Goal: Task Accomplishment & Management: Manage account settings

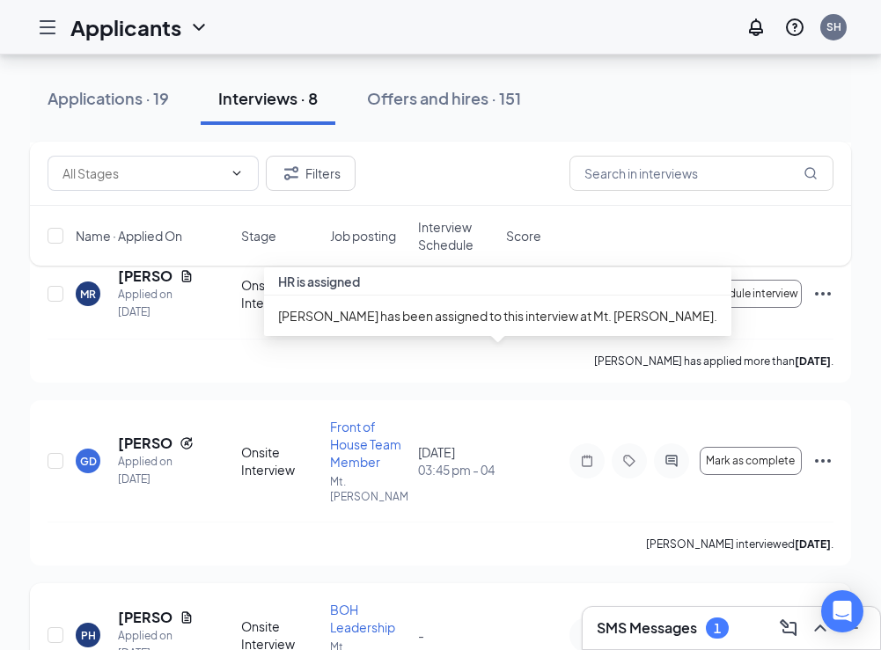
scroll to position [1006, 0]
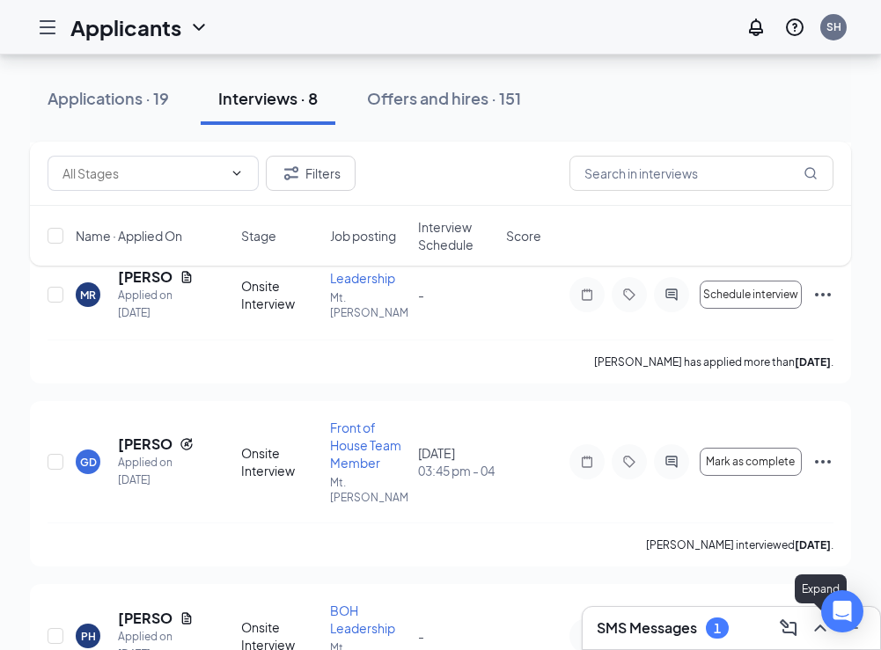
click at [816, 630] on icon "ChevronUp" at bounding box center [819, 628] width 11 height 7
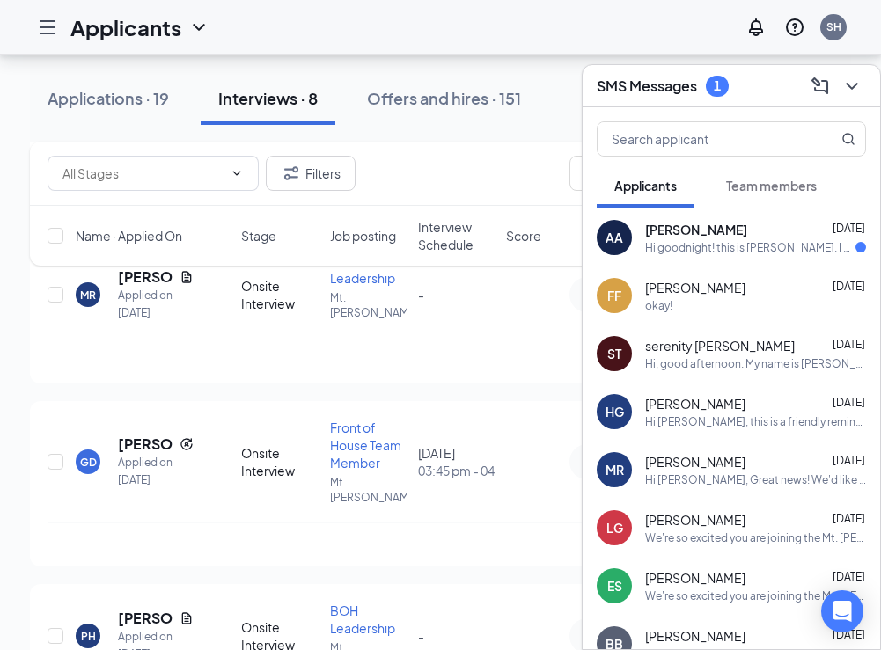
click at [738, 253] on div "Hi goodnight! this is [PERSON_NAME]. I applied for the Front of House Team Memb…" at bounding box center [750, 247] width 210 height 15
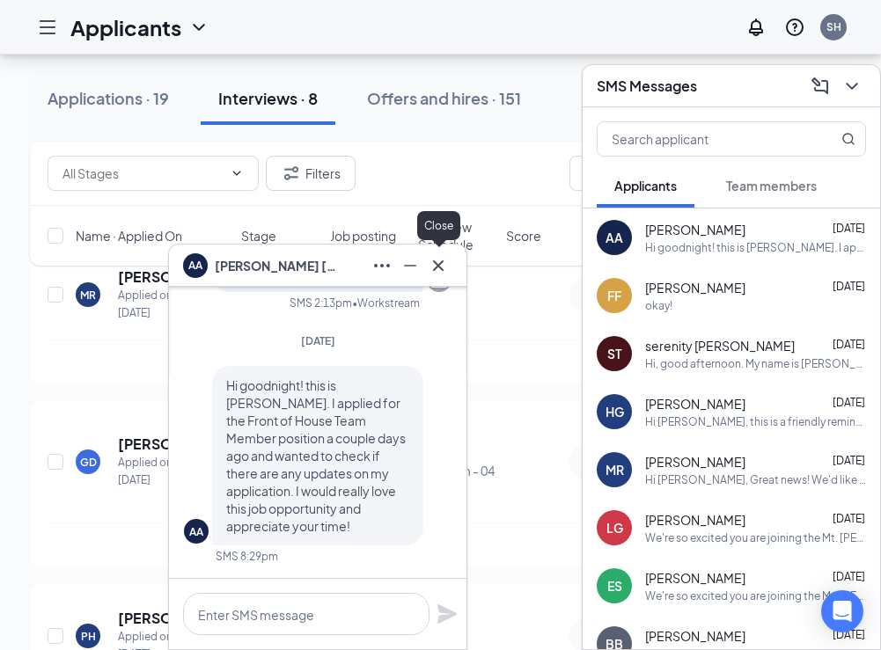
click at [446, 260] on icon "Cross" at bounding box center [438, 265] width 21 height 21
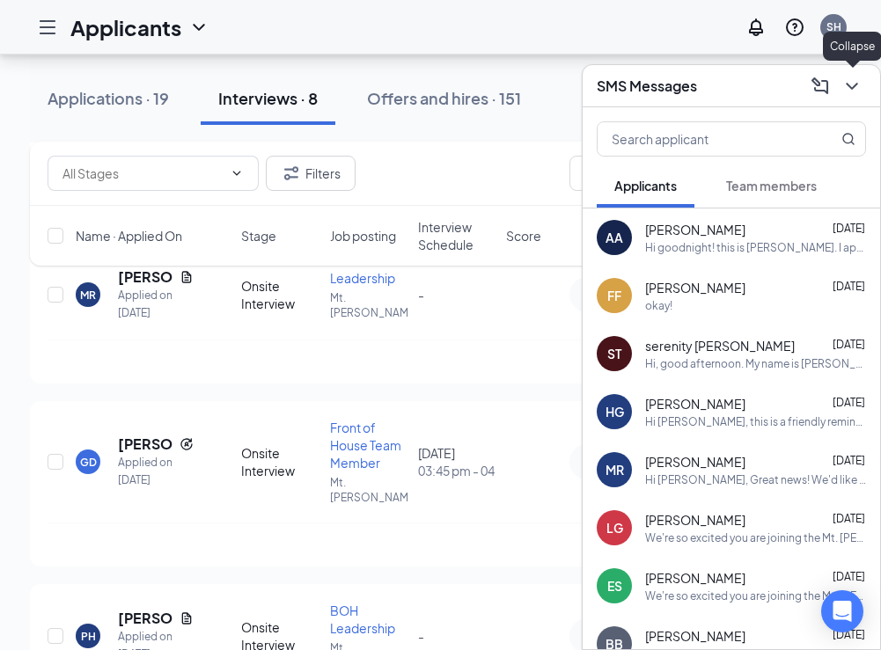
click at [852, 82] on icon "ChevronDown" at bounding box center [851, 86] width 21 height 21
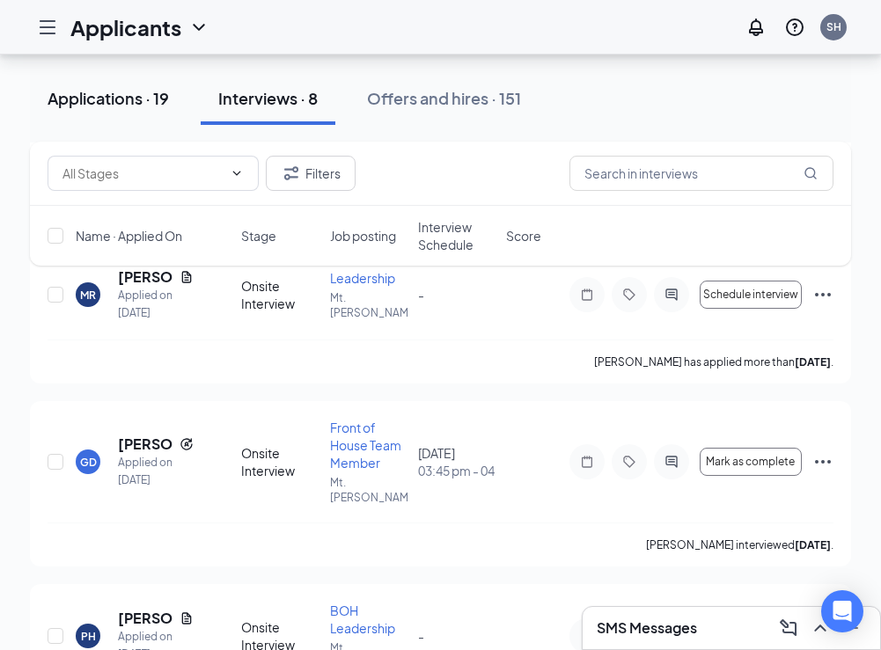
click at [131, 96] on div "Applications · 19" at bounding box center [108, 98] width 121 height 22
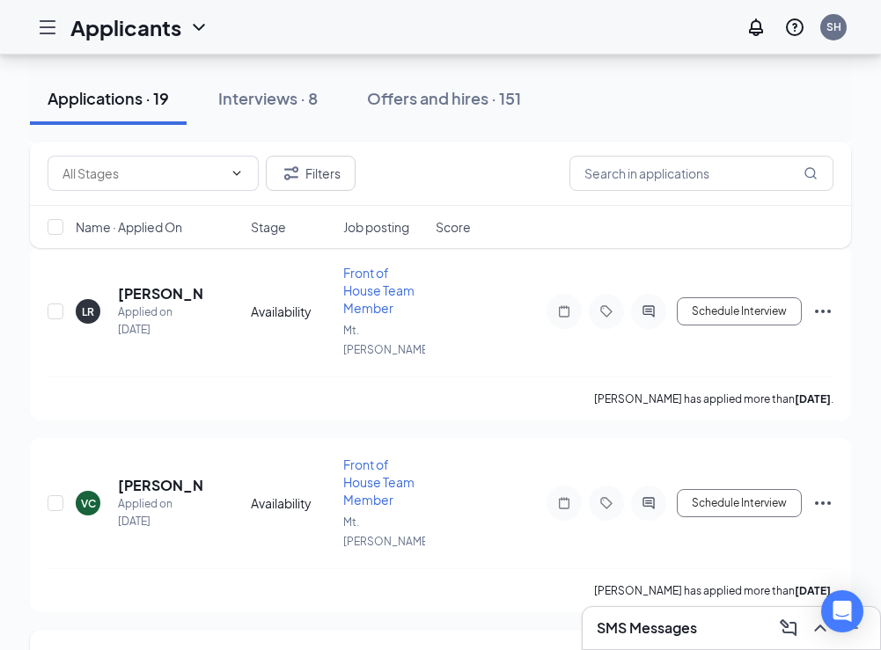
scroll to position [2918, 0]
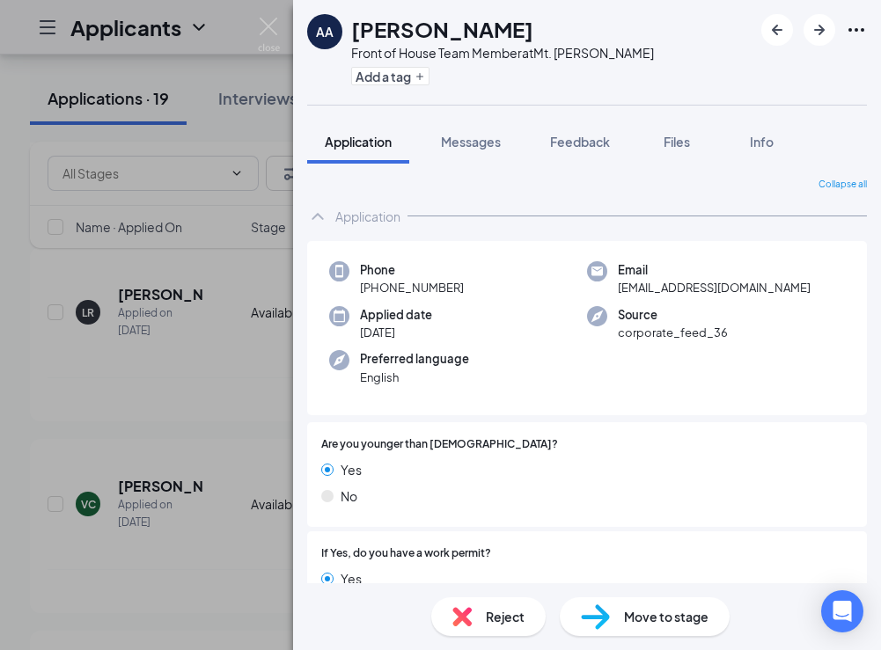
click at [501, 619] on span "Reject" at bounding box center [505, 616] width 39 height 19
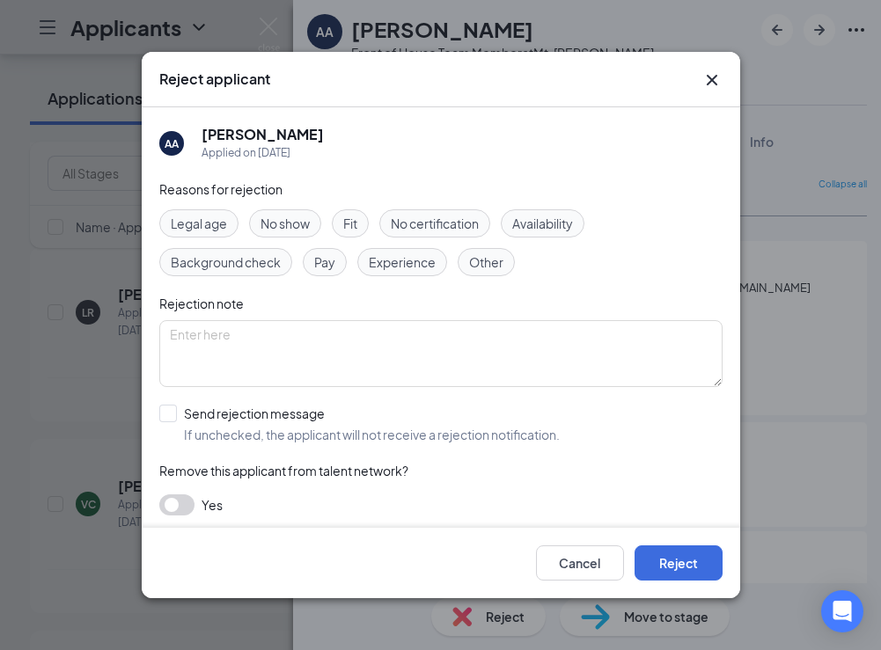
click at [482, 258] on span "Other" at bounding box center [486, 262] width 34 height 19
click at [175, 414] on div at bounding box center [168, 414] width 18 height 18
click at [175, 414] on input "Send rejection message If unchecked, the applicant will not receive a rejection…" at bounding box center [359, 424] width 400 height 39
checkbox input "true"
click at [186, 506] on input "search" at bounding box center [435, 503] width 530 height 30
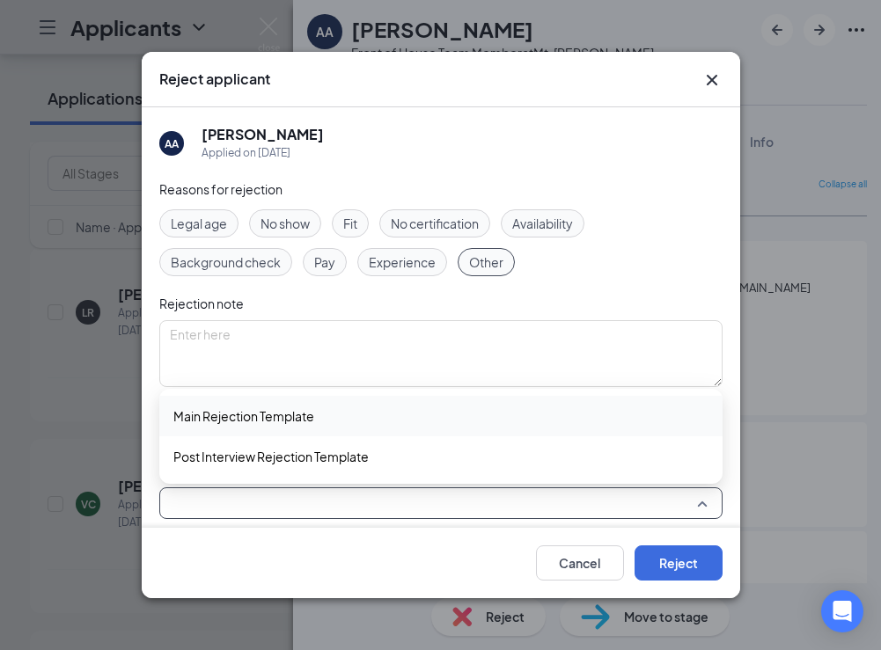
click at [217, 421] on span "Main Rejection Template" at bounding box center [243, 416] width 141 height 19
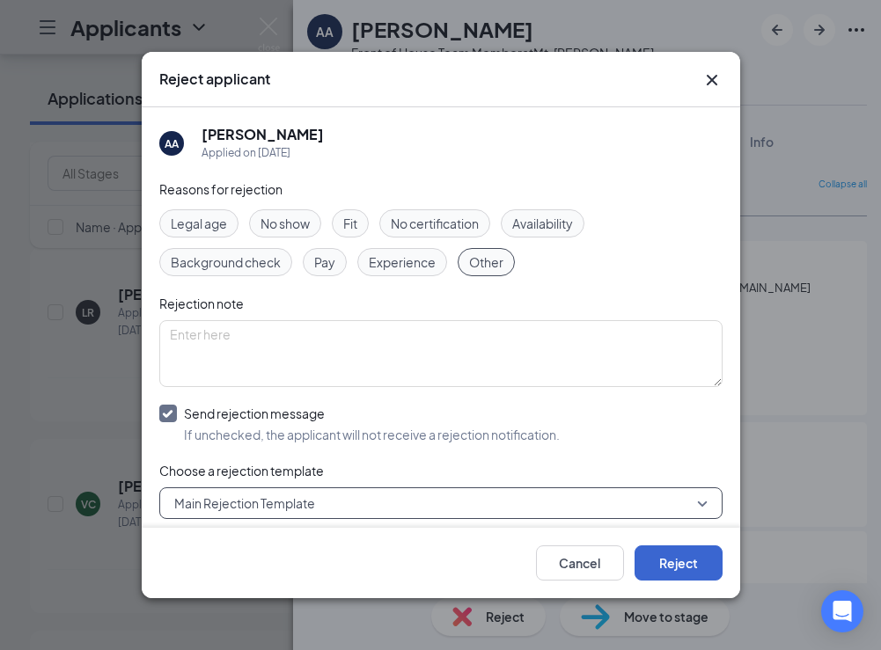
click at [699, 563] on button "Reject" at bounding box center [678, 563] width 88 height 35
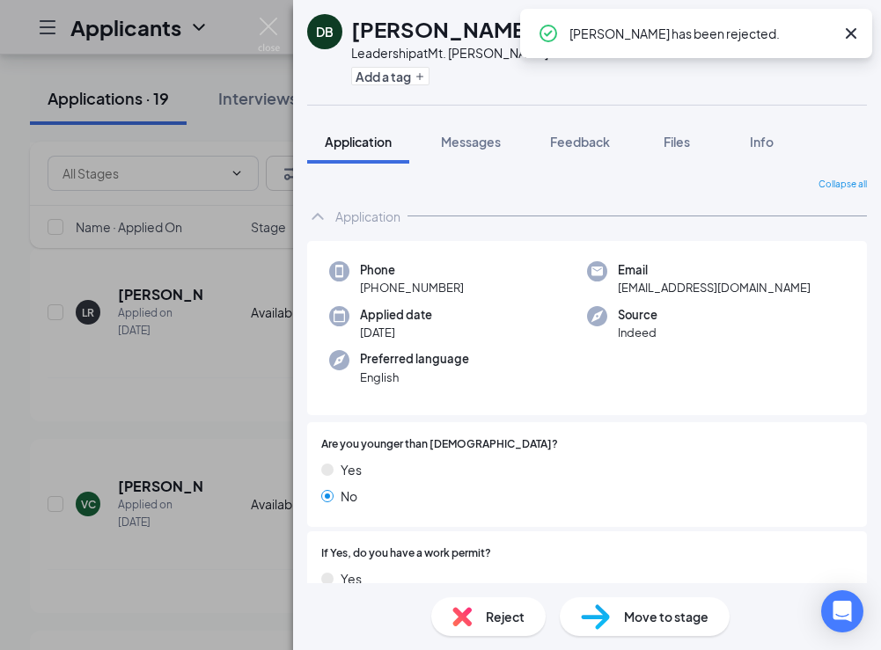
click at [859, 30] on icon "Cross" at bounding box center [850, 33] width 21 height 21
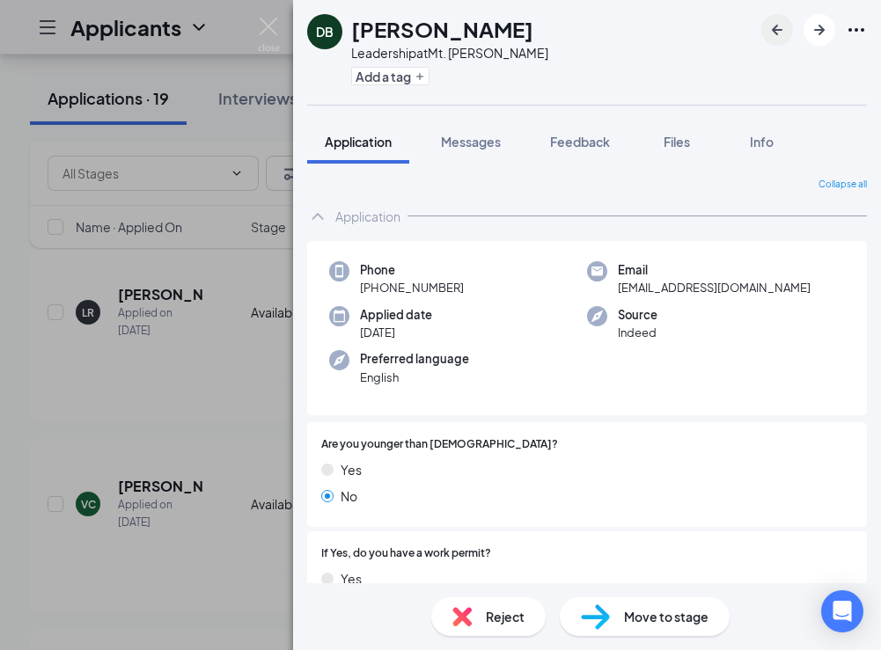
click at [777, 26] on icon "ArrowLeftNew" at bounding box center [777, 30] width 11 height 11
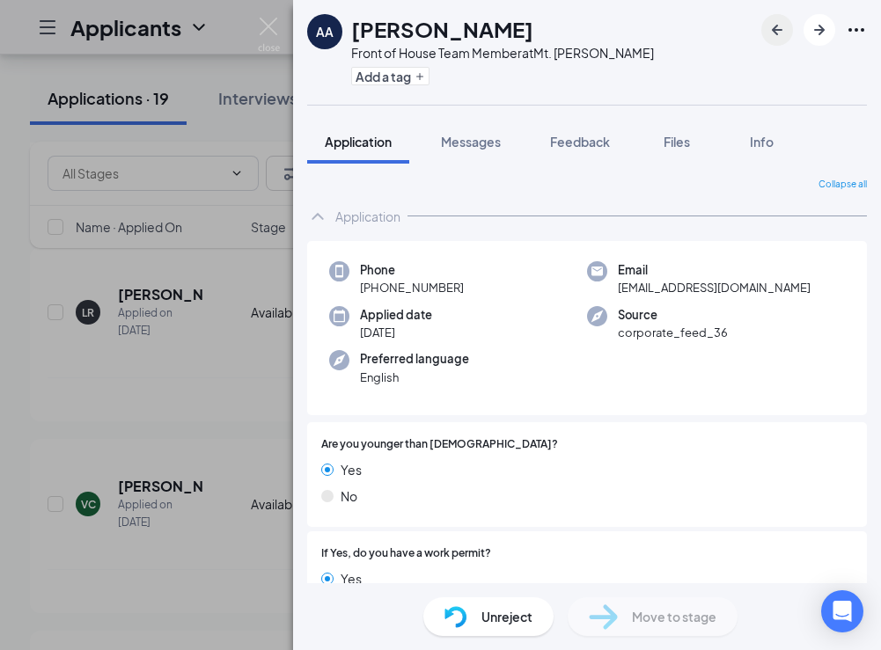
click at [777, 26] on icon "ArrowLeftNew" at bounding box center [777, 30] width 11 height 11
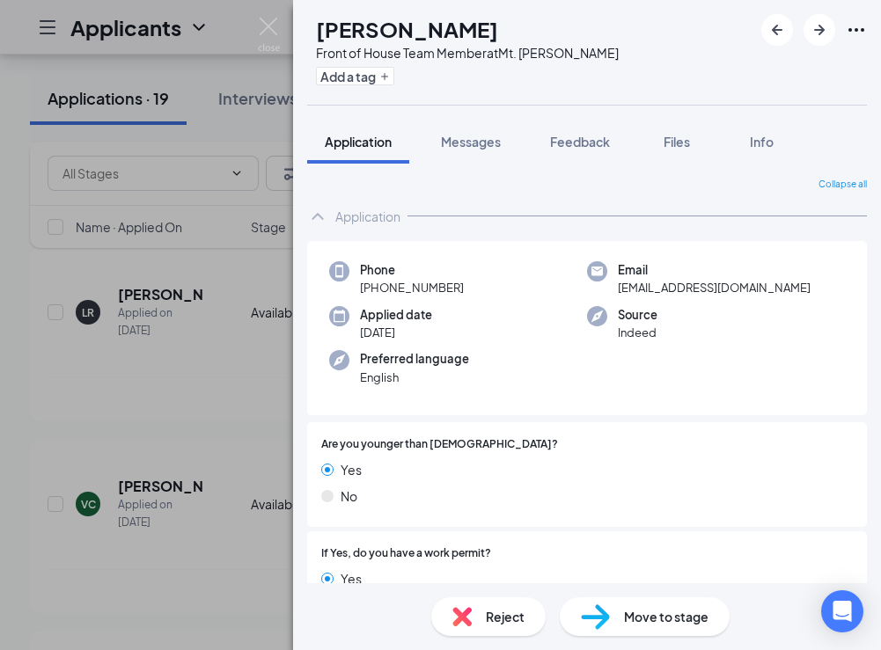
click at [467, 611] on img at bounding box center [461, 616] width 19 height 19
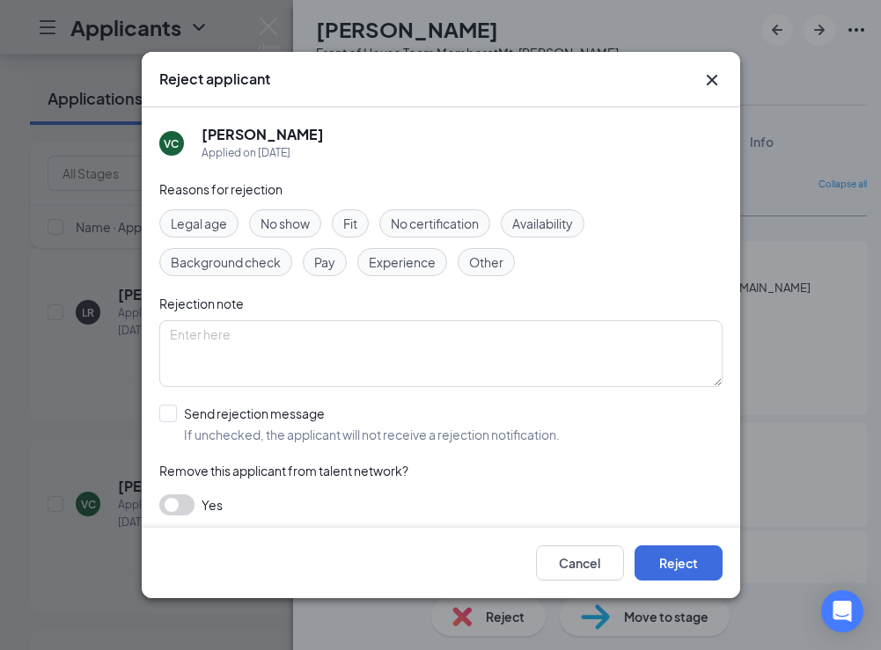
click at [481, 267] on span "Other" at bounding box center [486, 262] width 34 height 19
click at [174, 408] on div at bounding box center [168, 414] width 18 height 18
click at [174, 408] on input "Send rejection message If unchecked, the applicant will not receive a rejection…" at bounding box center [359, 424] width 400 height 39
checkbox input "true"
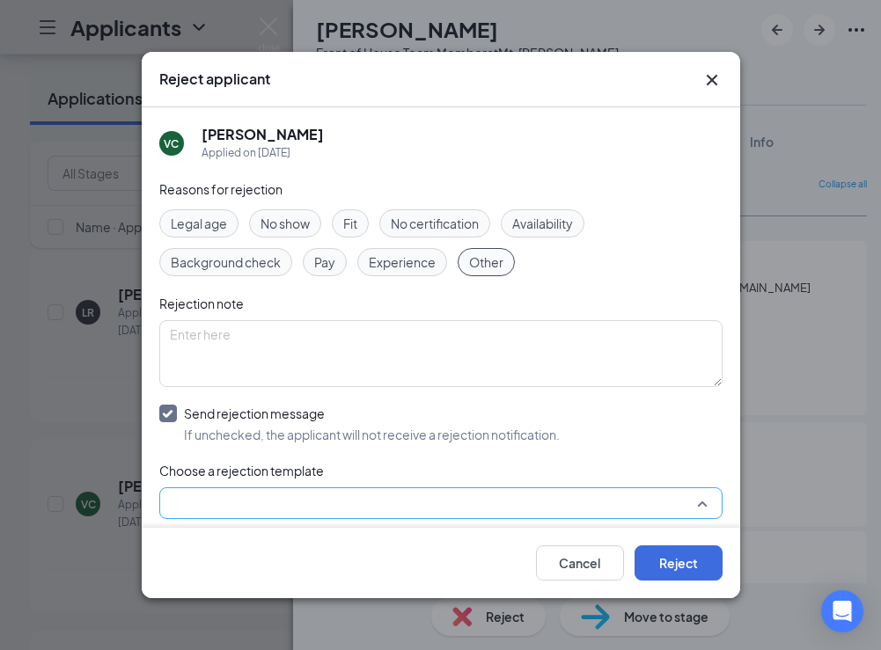
click at [189, 496] on input "search" at bounding box center [435, 503] width 530 height 30
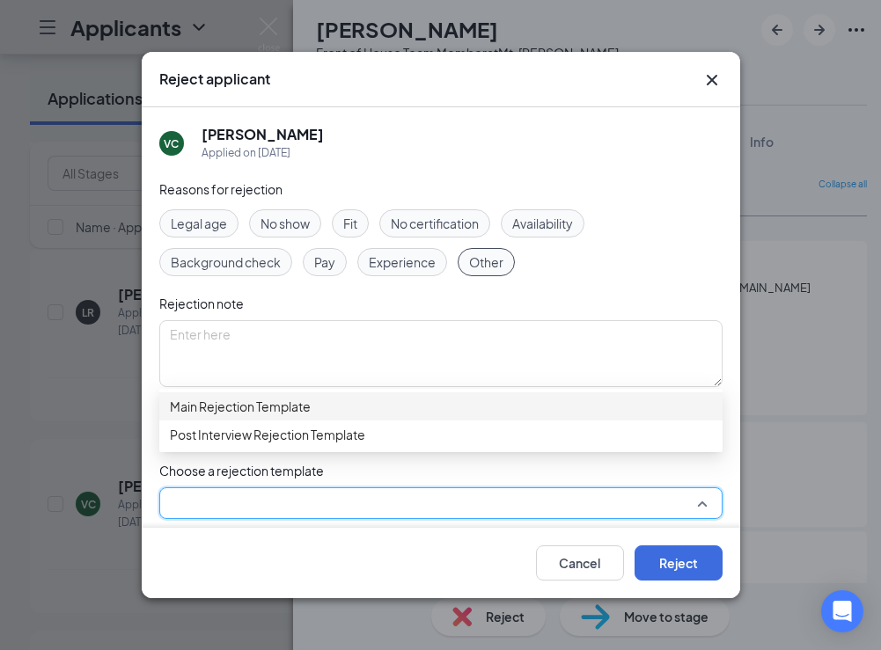
click at [217, 416] on span "Main Rejection Template" at bounding box center [240, 406] width 141 height 19
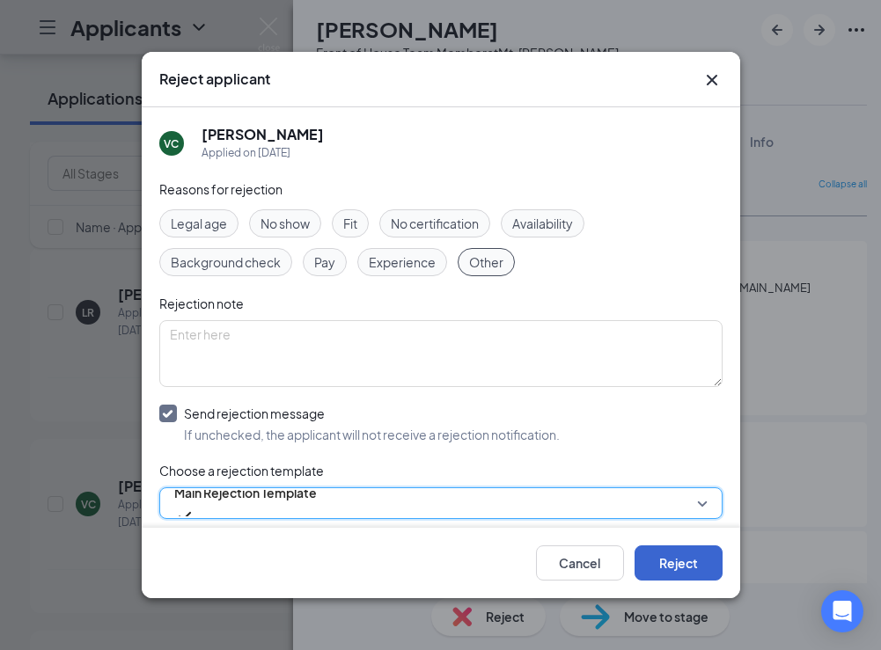
click at [689, 564] on button "Reject" at bounding box center [678, 563] width 88 height 35
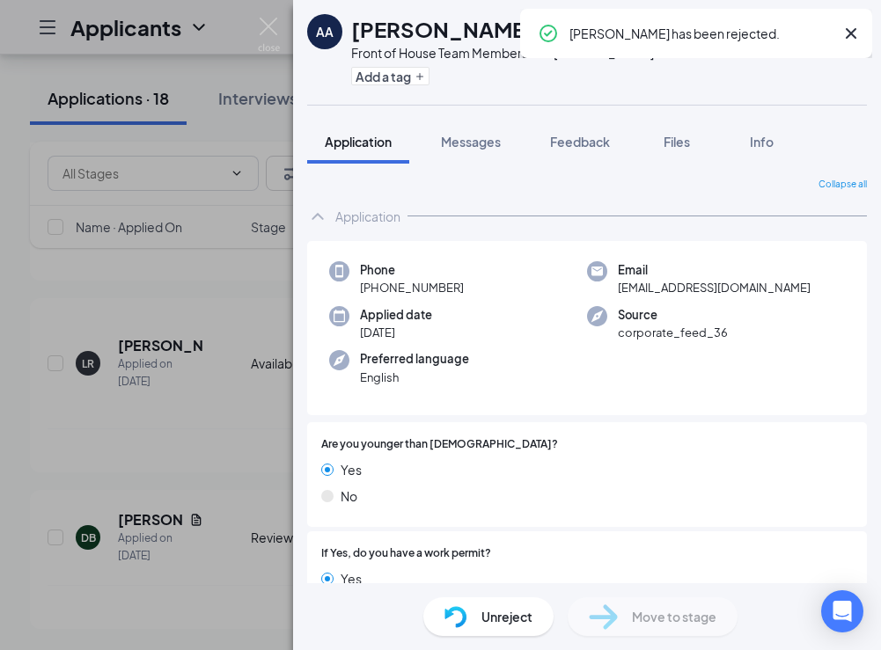
scroll to position [2573, 0]
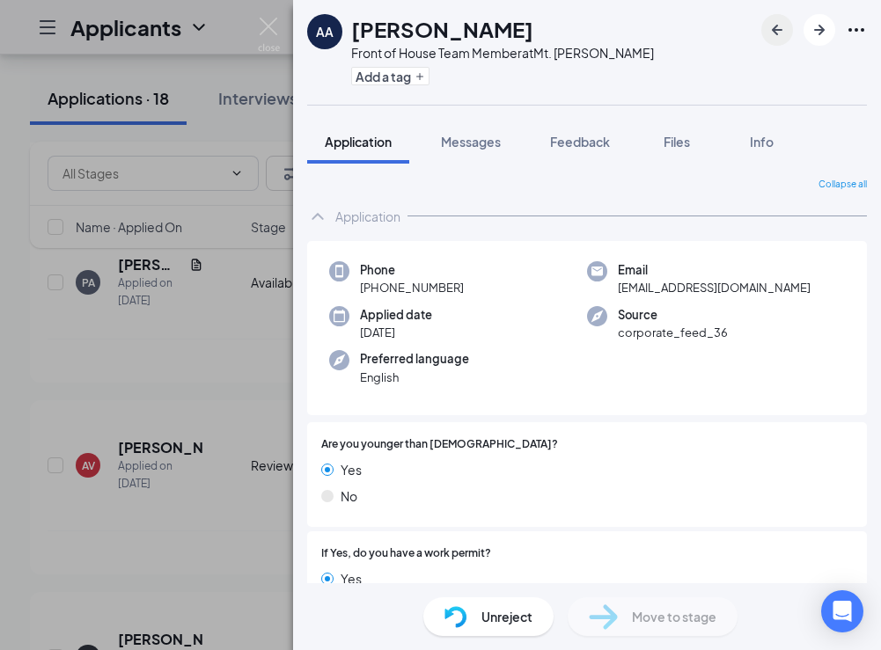
click at [778, 28] on icon "ArrowLeftNew" at bounding box center [776, 29] width 21 height 21
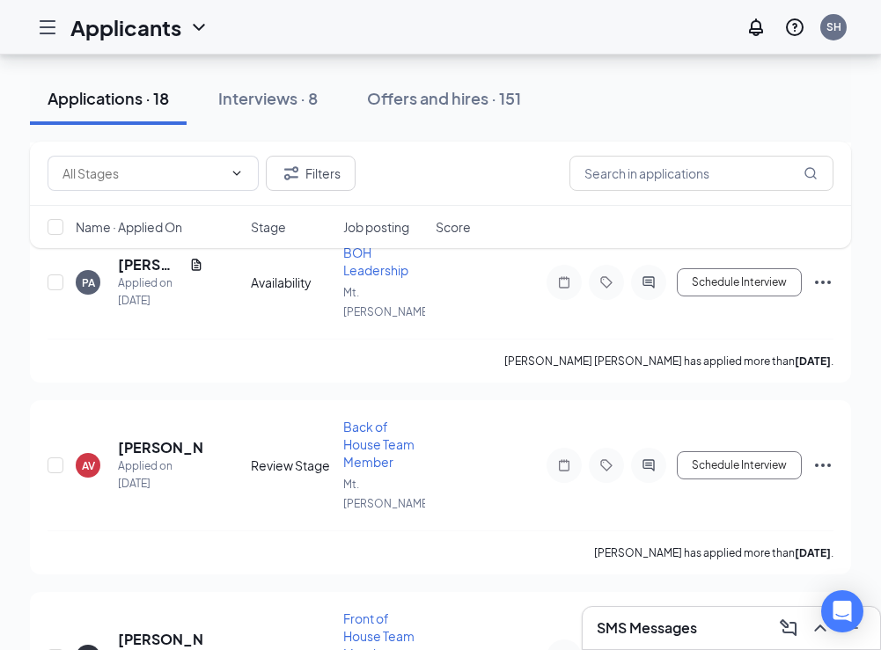
click at [778, 28] on div at bounding box center [794, 27] width 35 height 35
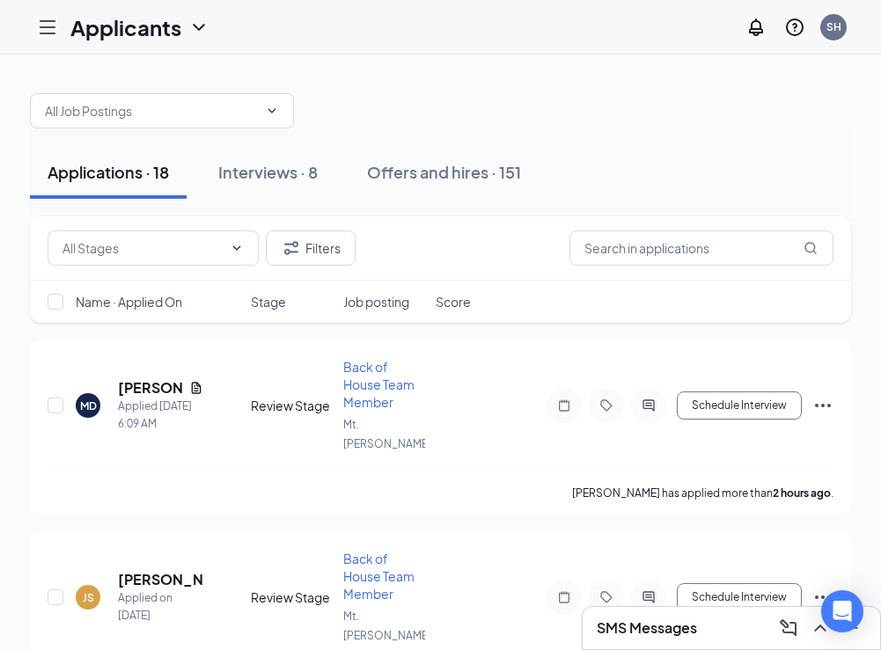
click at [140, 296] on span "Name · Applied On" at bounding box center [129, 302] width 106 height 18
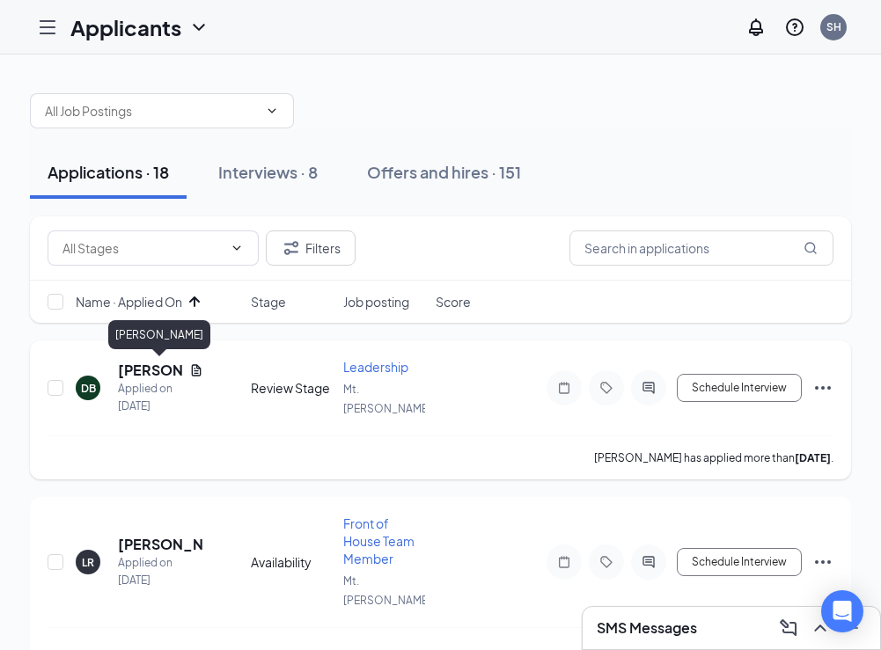
click at [148, 370] on h5 "[PERSON_NAME]" at bounding box center [150, 370] width 64 height 19
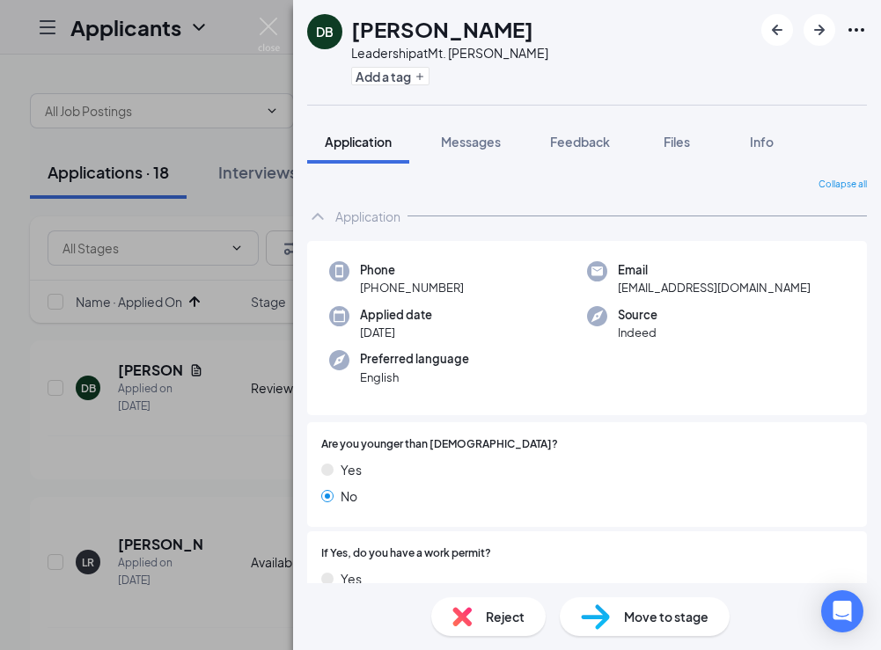
click at [472, 605] on div "Reject" at bounding box center [488, 616] width 114 height 39
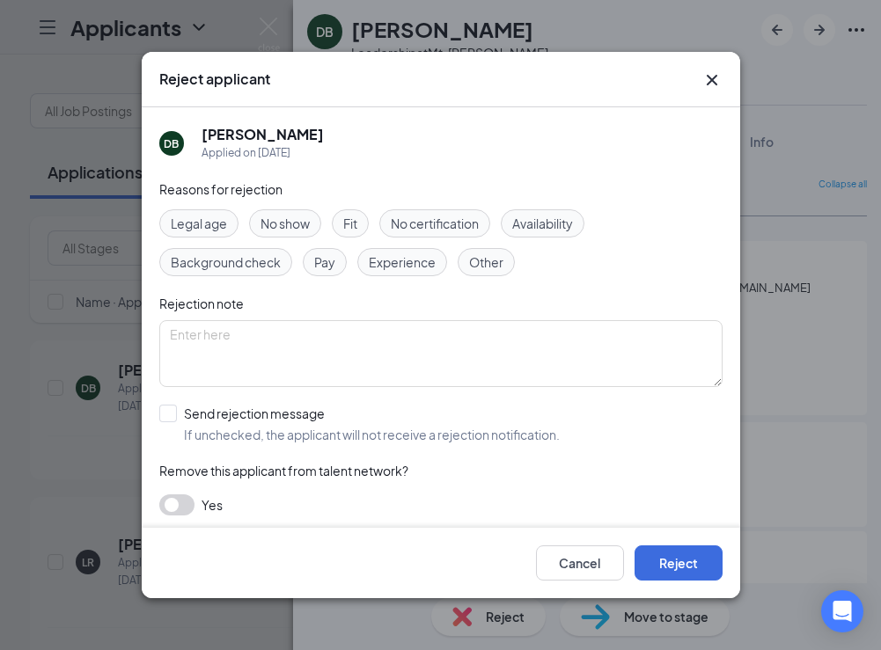
click at [475, 264] on span "Other" at bounding box center [486, 262] width 34 height 19
click at [170, 421] on div at bounding box center [168, 414] width 18 height 18
click at [170, 421] on input "Send rejection message If unchecked, the applicant will not receive a rejection…" at bounding box center [359, 424] width 400 height 39
checkbox input "true"
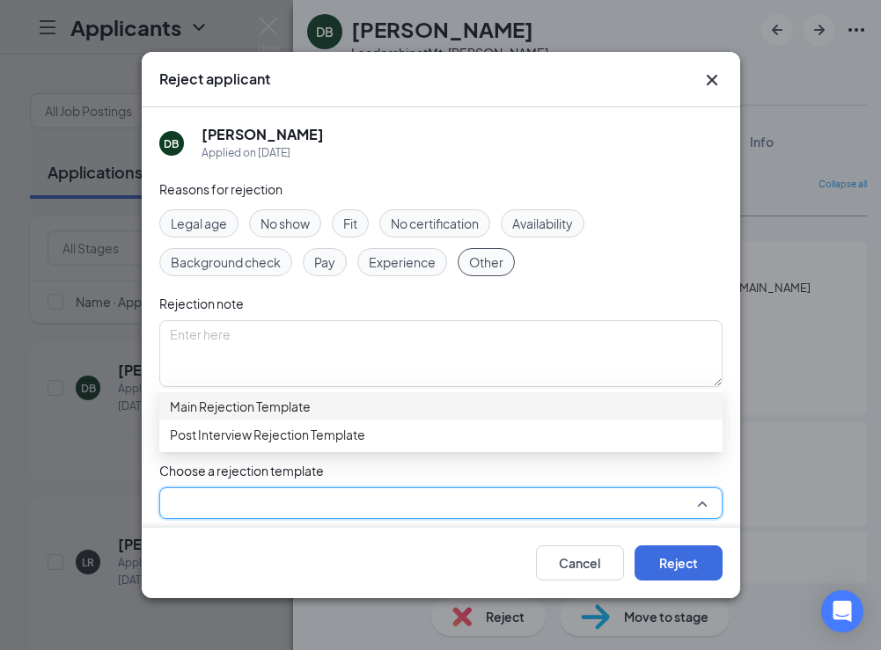
click at [176, 510] on input "search" at bounding box center [435, 503] width 530 height 30
click at [216, 407] on span "Main Rejection Template" at bounding box center [240, 406] width 141 height 19
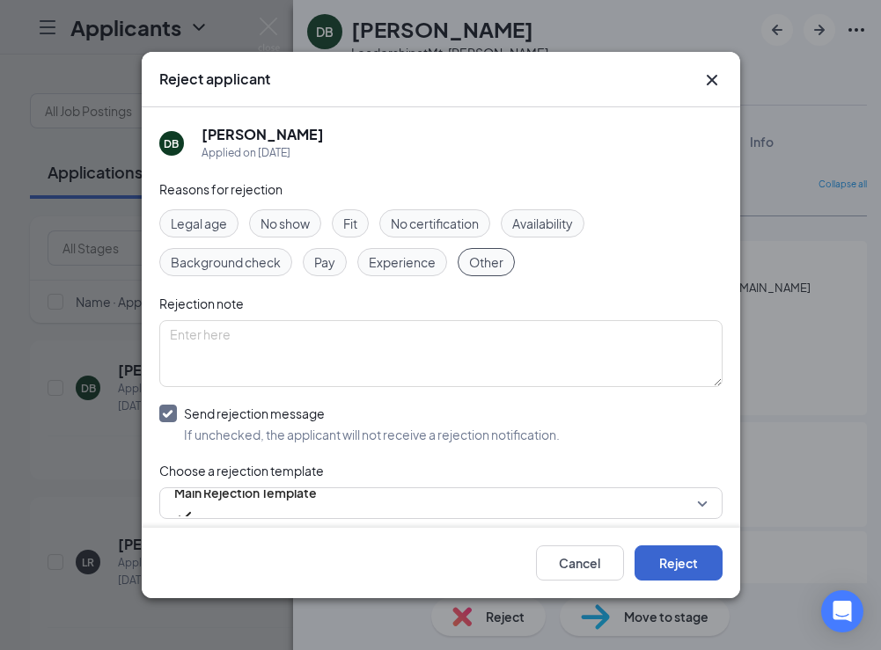
click at [699, 552] on button "Reject" at bounding box center [678, 563] width 88 height 35
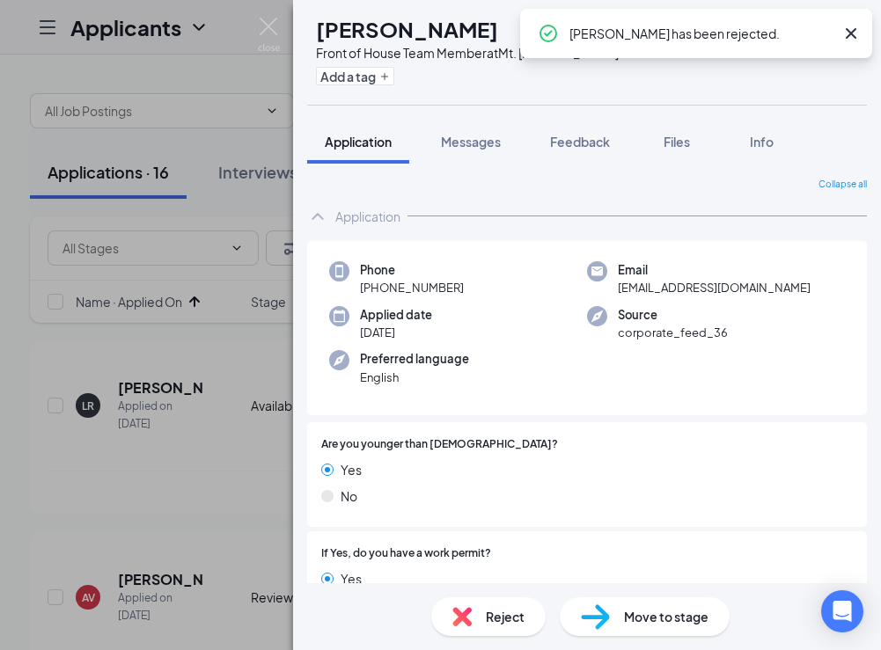
click at [493, 629] on div "Reject" at bounding box center [488, 616] width 114 height 39
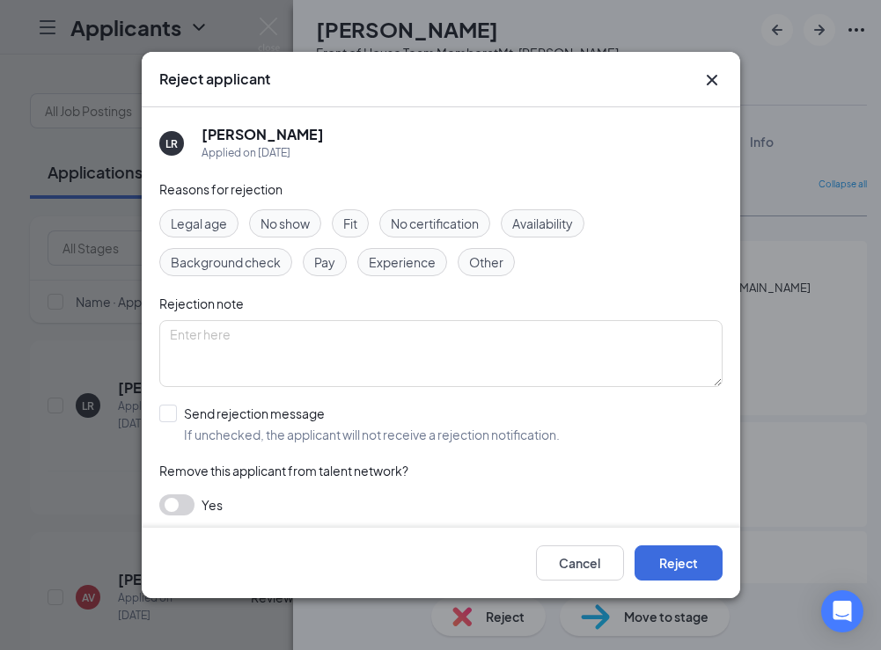
click at [475, 260] on span "Other" at bounding box center [486, 262] width 34 height 19
click at [174, 418] on div at bounding box center [168, 414] width 18 height 18
click at [174, 418] on input "Send rejection message If unchecked, the applicant will not receive a rejection…" at bounding box center [359, 424] width 400 height 39
checkbox input "true"
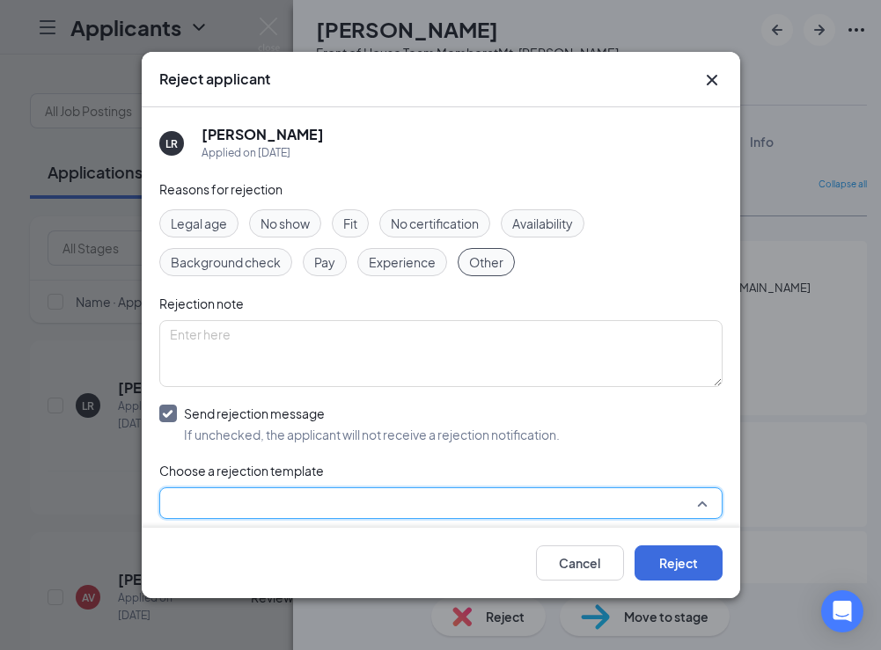
click at [196, 510] on input "search" at bounding box center [435, 503] width 530 height 30
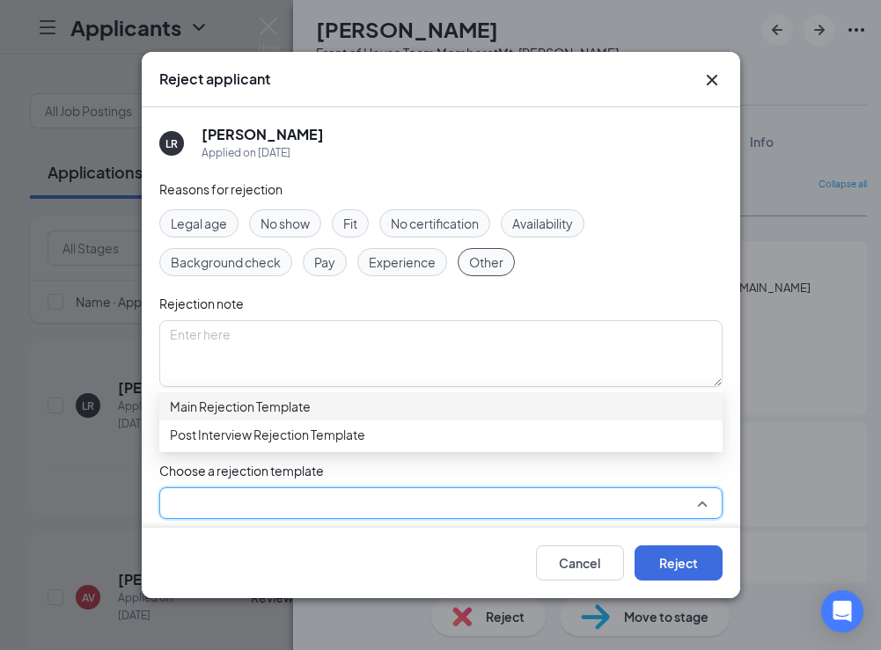
click at [286, 411] on span "Main Rejection Template" at bounding box center [240, 406] width 141 height 19
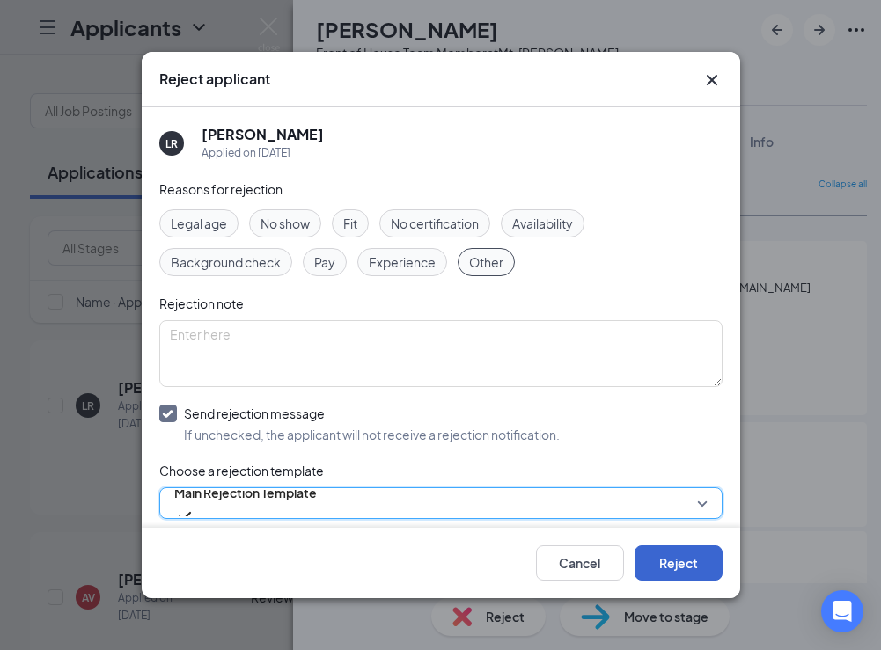
click at [672, 552] on button "Reject" at bounding box center [678, 563] width 88 height 35
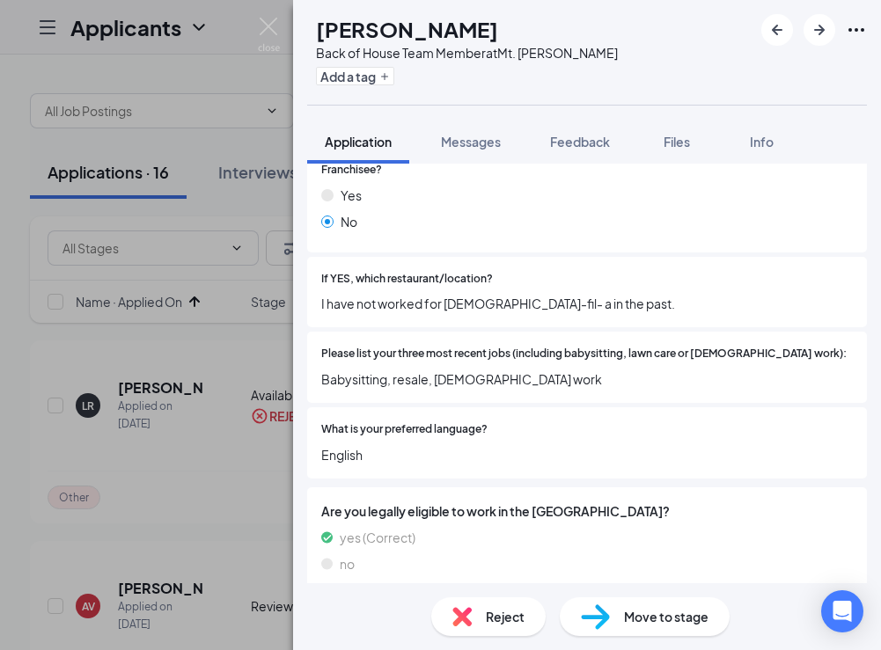
scroll to position [541, 0]
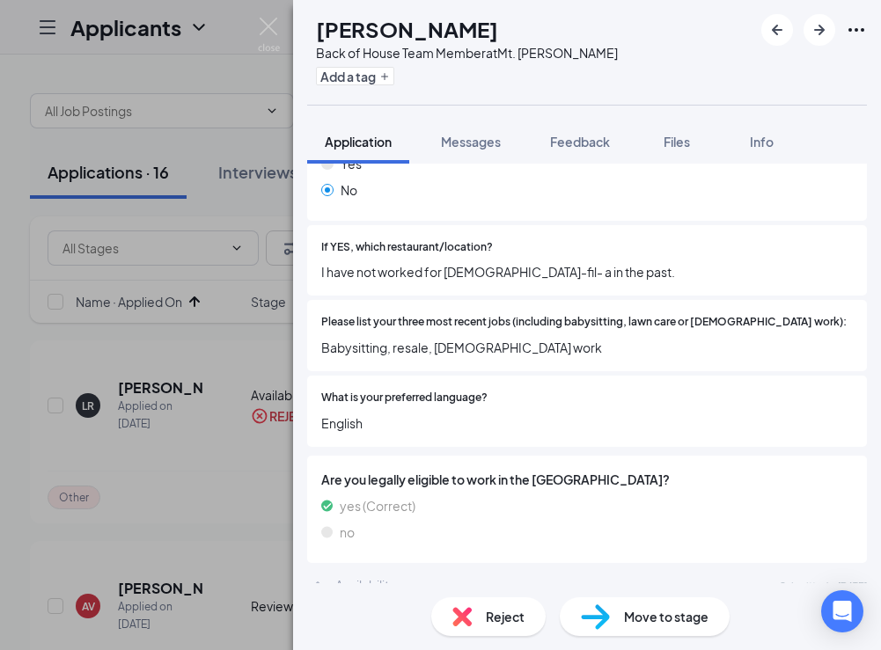
click at [458, 621] on img at bounding box center [461, 616] width 19 height 19
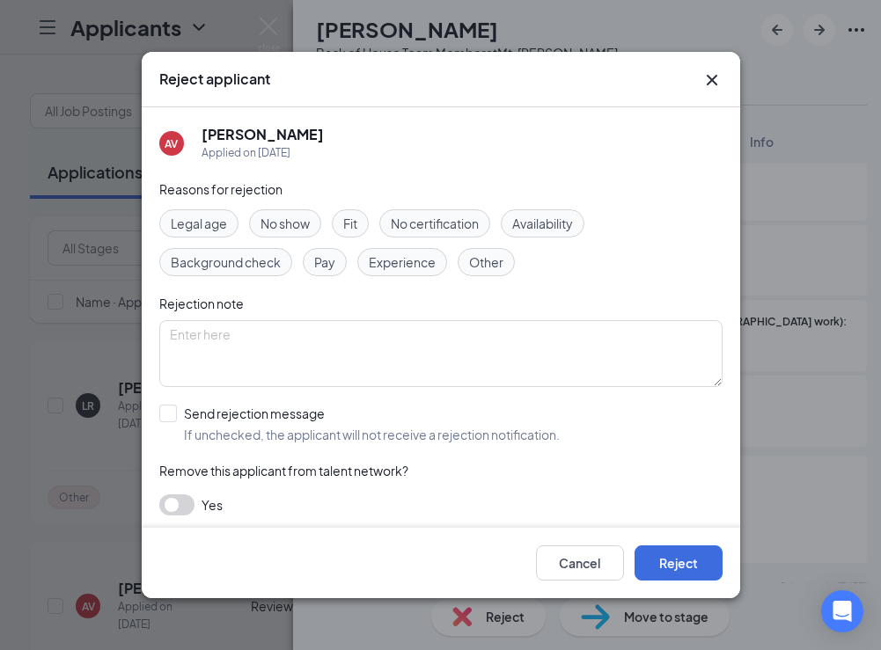
click at [495, 268] on span "Other" at bounding box center [486, 262] width 34 height 19
click at [179, 407] on label "Send rejection message If unchecked, the applicant will not receive a rejection…" at bounding box center [359, 424] width 400 height 39
click at [179, 407] on input "Send rejection message If unchecked, the applicant will not receive a rejection…" at bounding box center [359, 424] width 400 height 39
checkbox input "true"
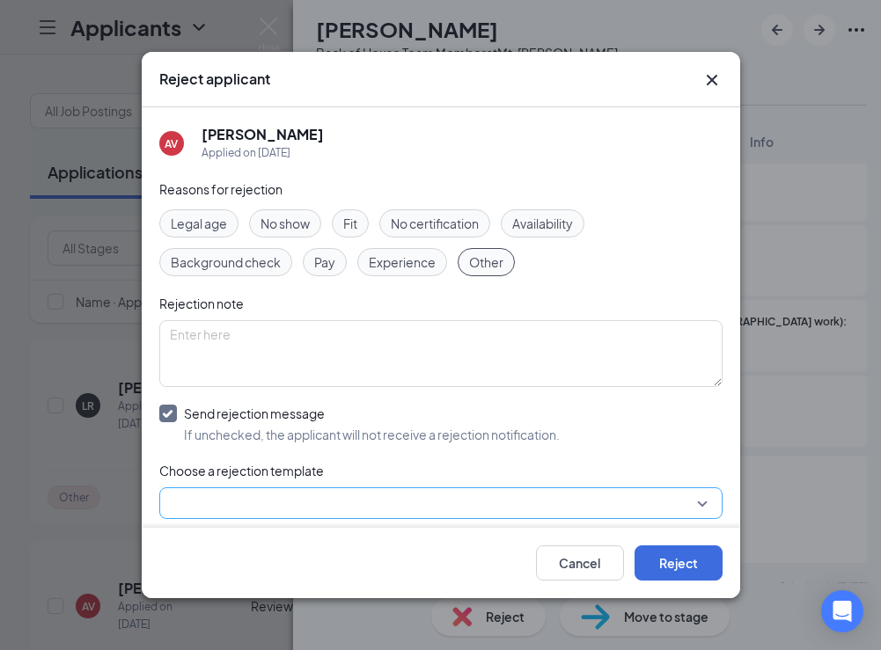
click at [214, 497] on input "search" at bounding box center [435, 503] width 530 height 30
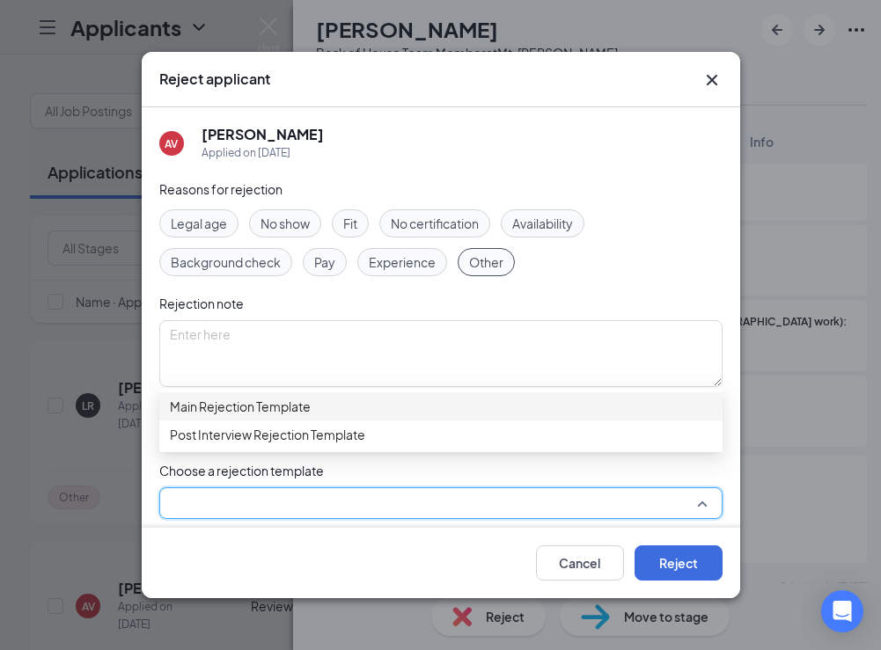
click at [247, 421] on div "Main Rejection Template" at bounding box center [440, 406] width 563 height 28
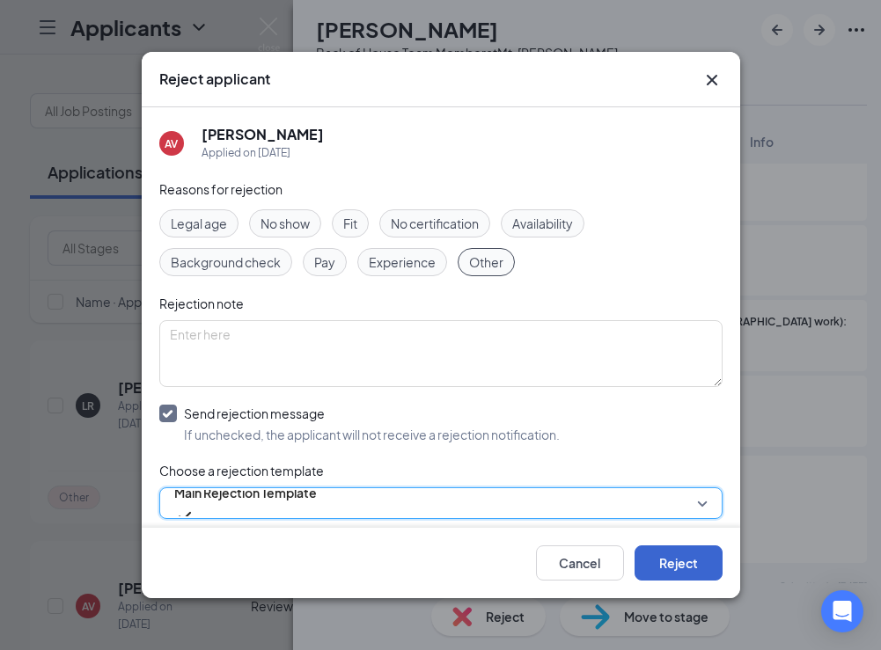
click at [661, 551] on button "Reject" at bounding box center [678, 563] width 88 height 35
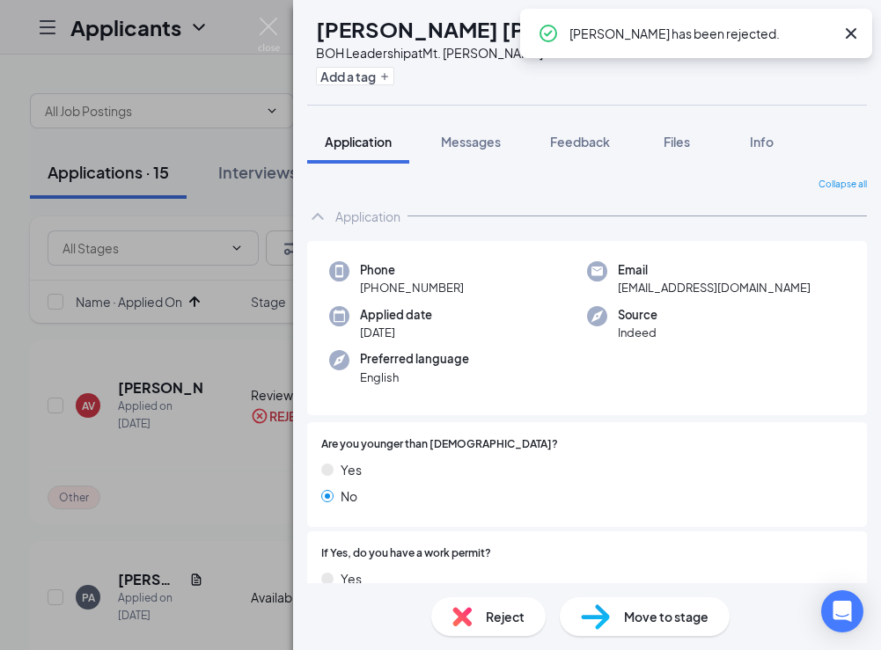
click at [852, 37] on icon "Cross" at bounding box center [850, 33] width 21 height 21
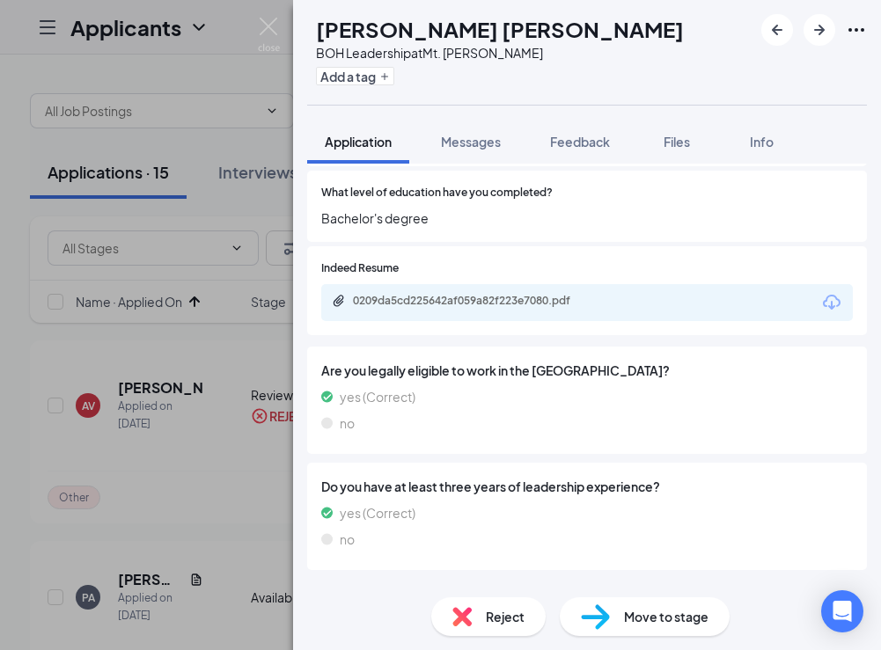
scroll to position [936, 0]
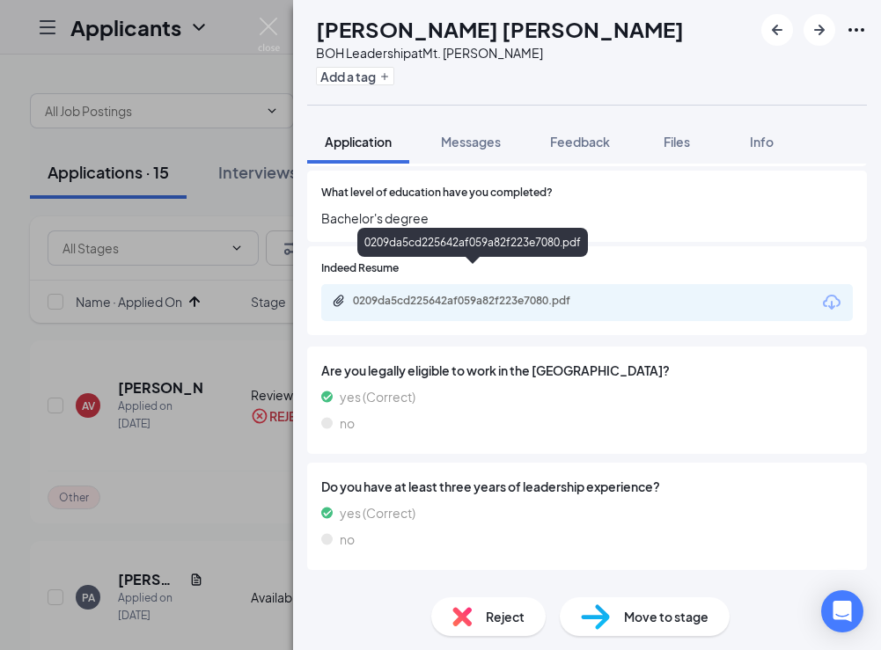
click at [513, 294] on div "0209da5cd225642af059a82f223e7080.pdf" at bounding box center [476, 301] width 246 height 14
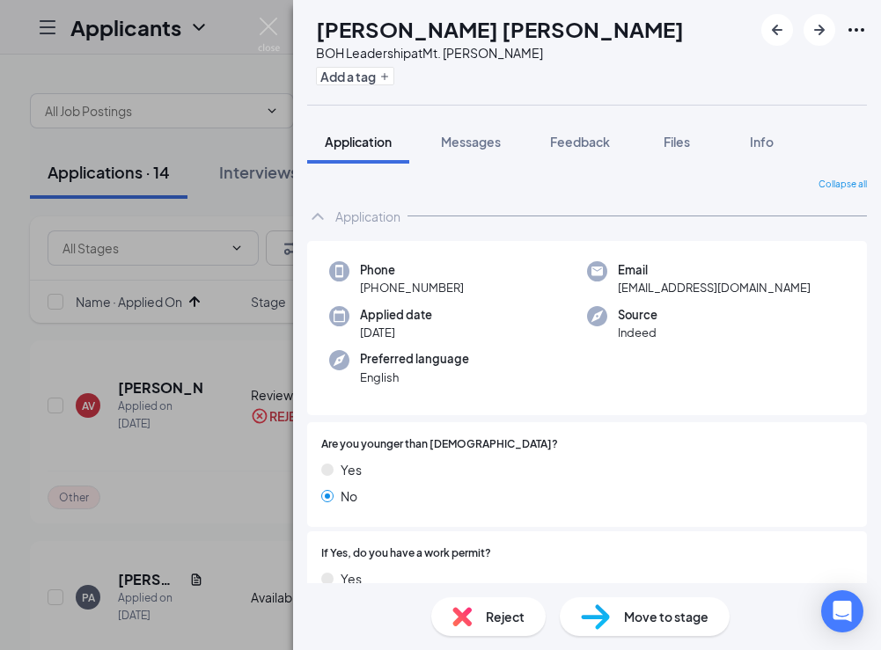
scroll to position [0, 0]
click at [267, 25] on img at bounding box center [269, 35] width 22 height 34
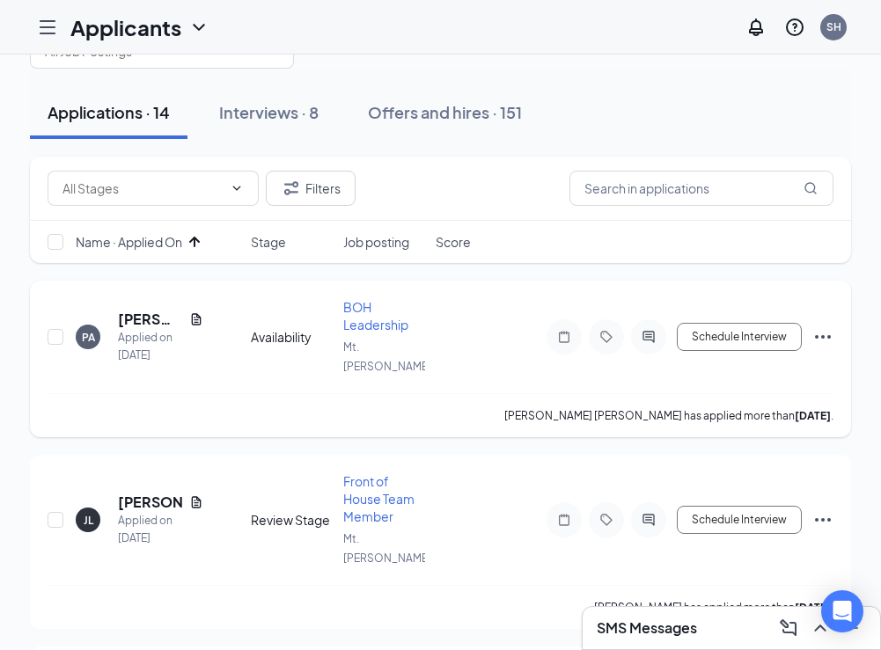
scroll to position [67, 0]
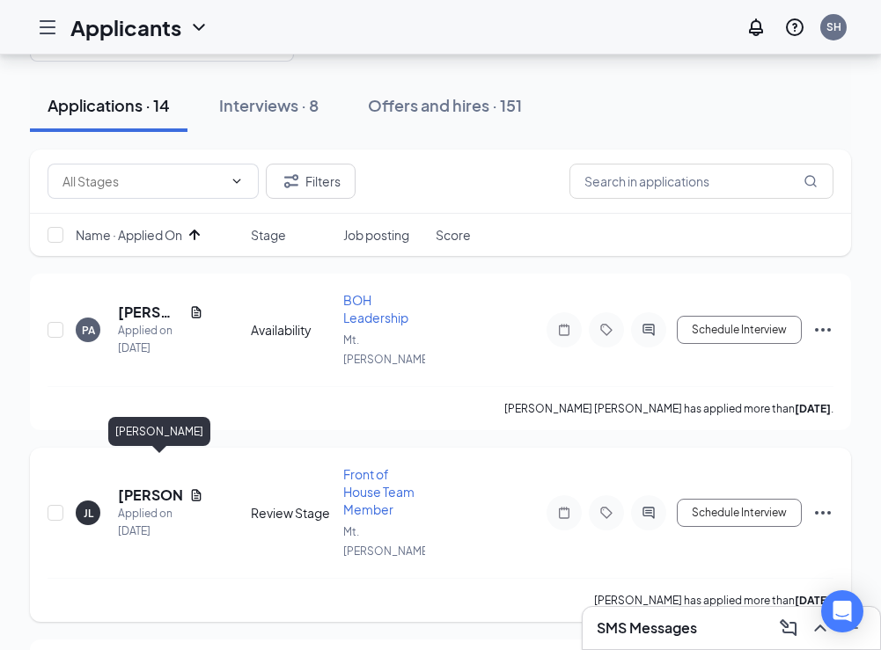
click at [159, 486] on h5 "[PERSON_NAME]" at bounding box center [150, 495] width 64 height 19
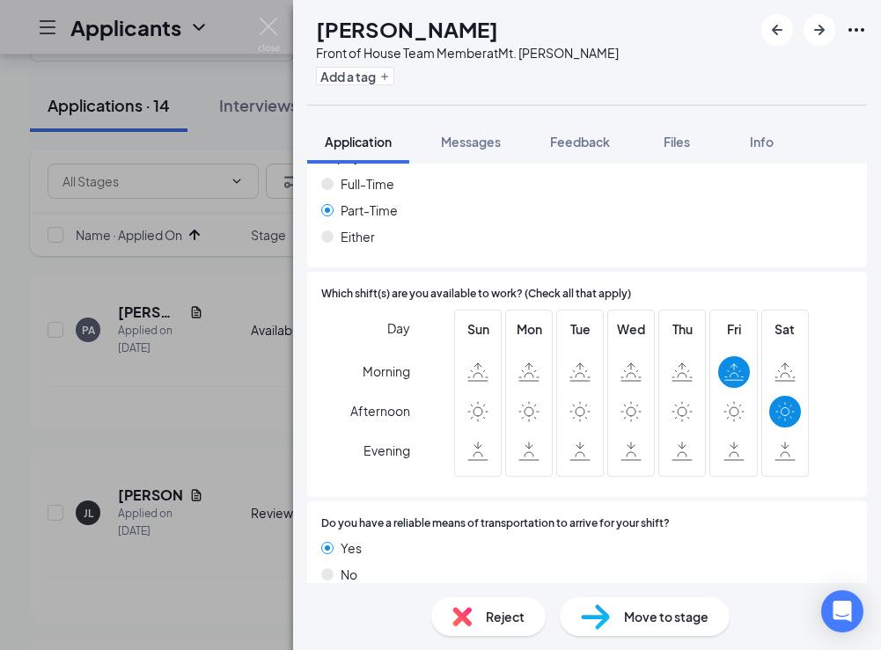
scroll to position [1217, 0]
click at [472, 630] on div "Reject" at bounding box center [488, 616] width 114 height 39
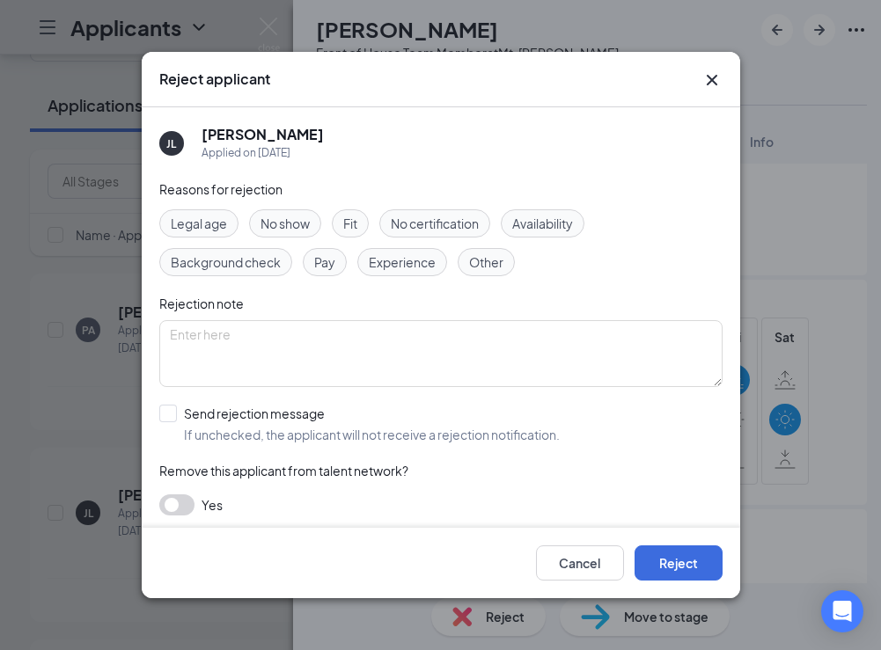
click at [490, 269] on span "Other" at bounding box center [486, 262] width 34 height 19
click at [176, 421] on div at bounding box center [168, 414] width 18 height 18
click at [176, 421] on input "Send rejection message If unchecked, the applicant will not receive a rejection…" at bounding box center [359, 424] width 400 height 39
checkbox input "true"
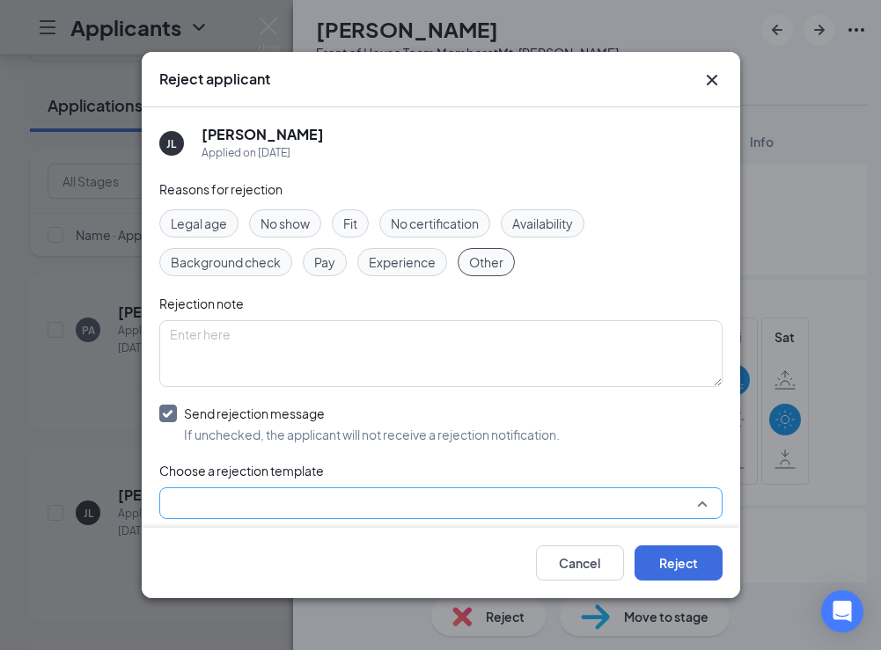
click at [199, 507] on input "search" at bounding box center [435, 503] width 530 height 30
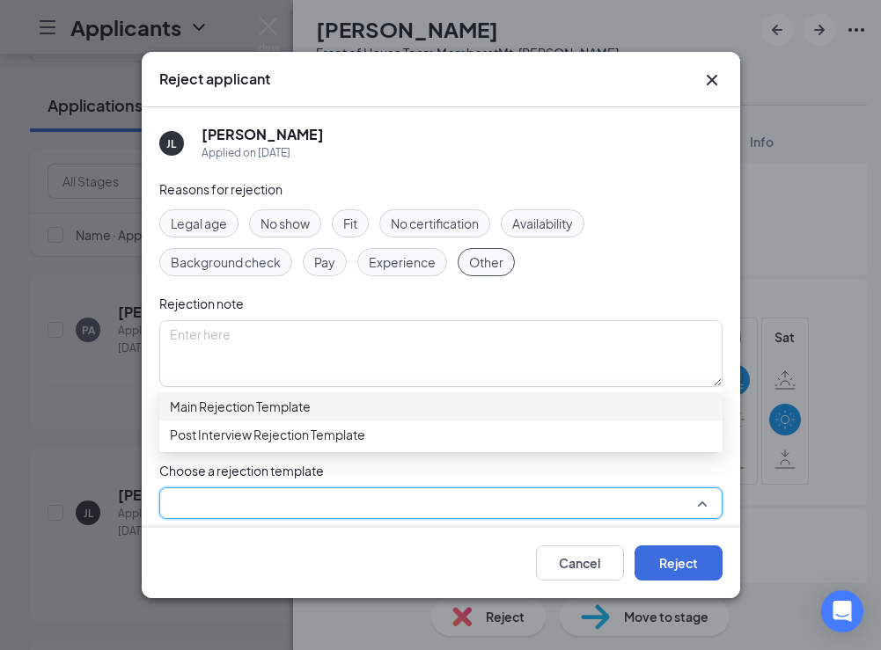
click at [217, 421] on div "Main Rejection Template" at bounding box center [440, 406] width 563 height 28
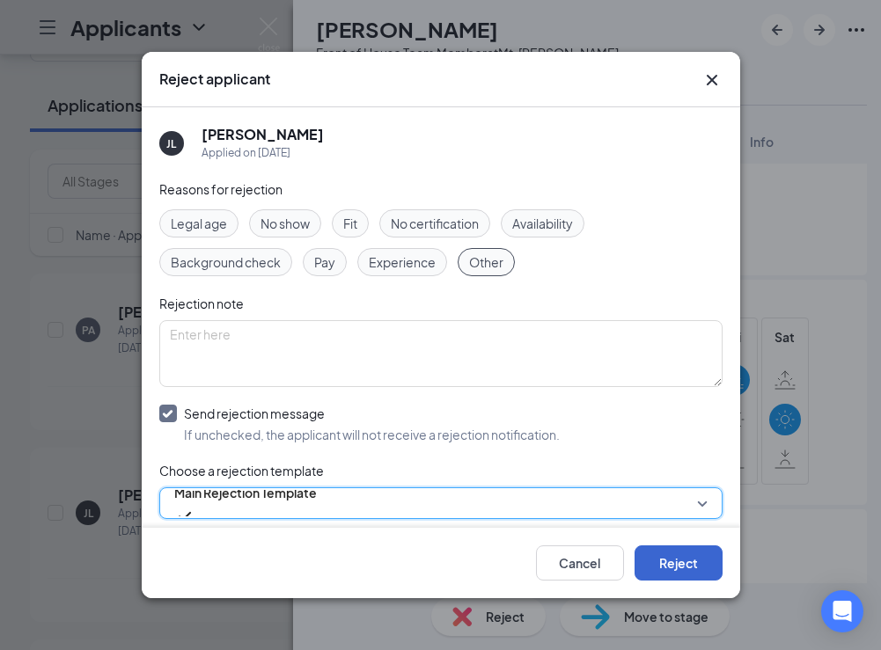
click at [673, 568] on button "Reject" at bounding box center [678, 563] width 88 height 35
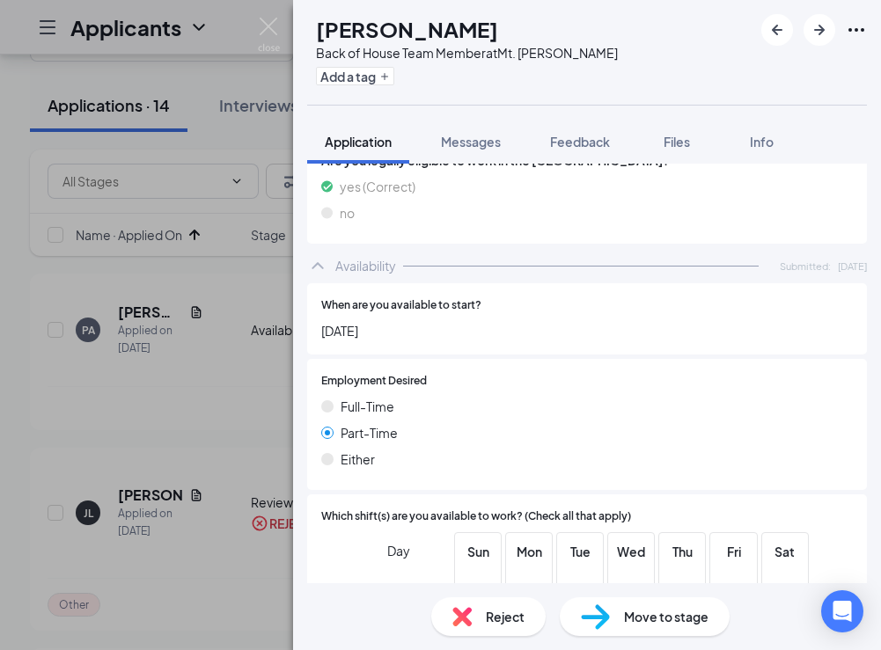
scroll to position [973, 0]
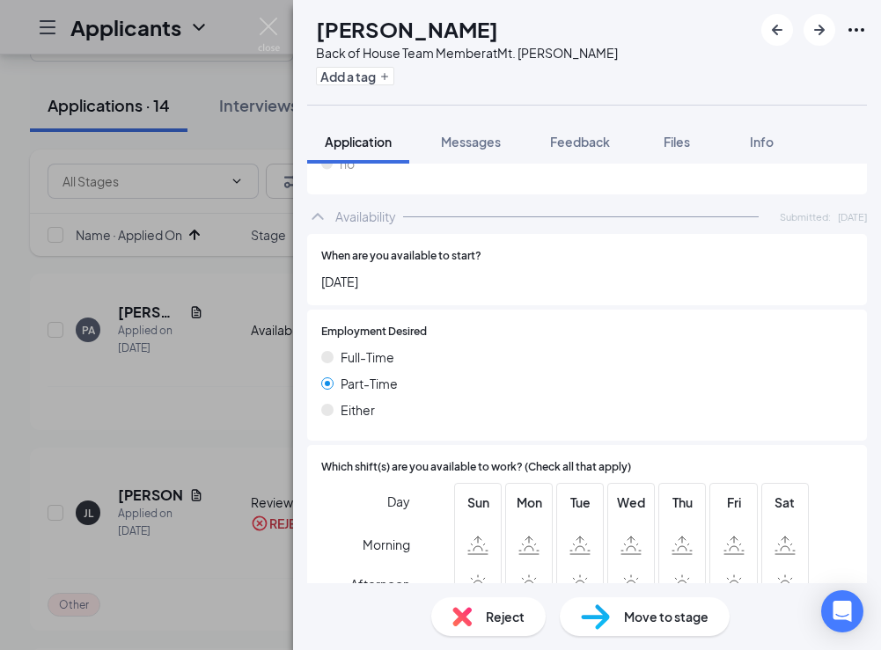
click at [518, 612] on span "Reject" at bounding box center [505, 616] width 39 height 19
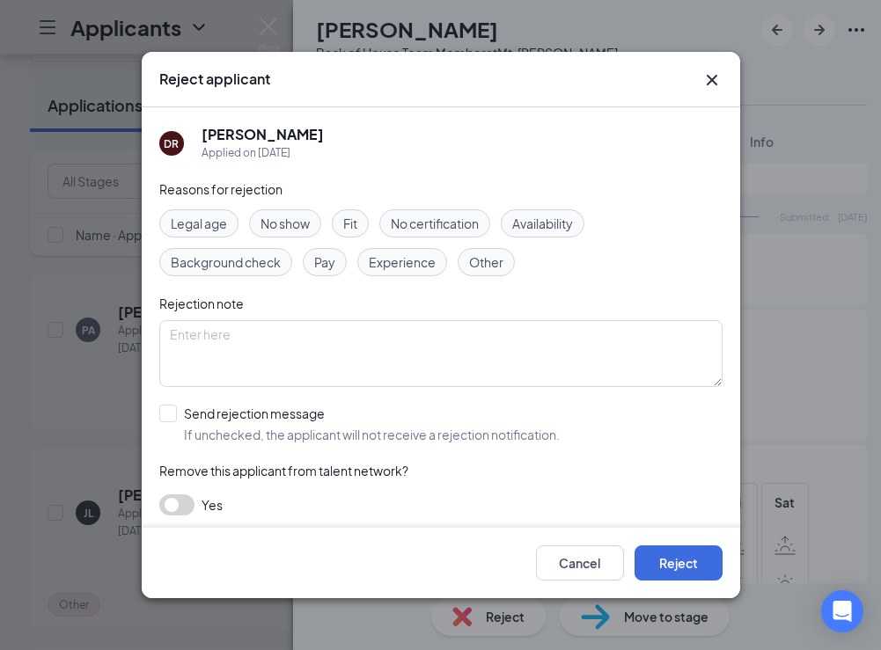
click at [516, 247] on div "Legal age No show Fit No certification Availability Background check Pay Experi…" at bounding box center [440, 242] width 563 height 67
click at [485, 267] on span "Other" at bounding box center [486, 262] width 34 height 19
click at [170, 418] on div at bounding box center [168, 414] width 18 height 18
click at [170, 418] on input "Send rejection message If unchecked, the applicant will not receive a rejection…" at bounding box center [359, 424] width 400 height 39
checkbox input "true"
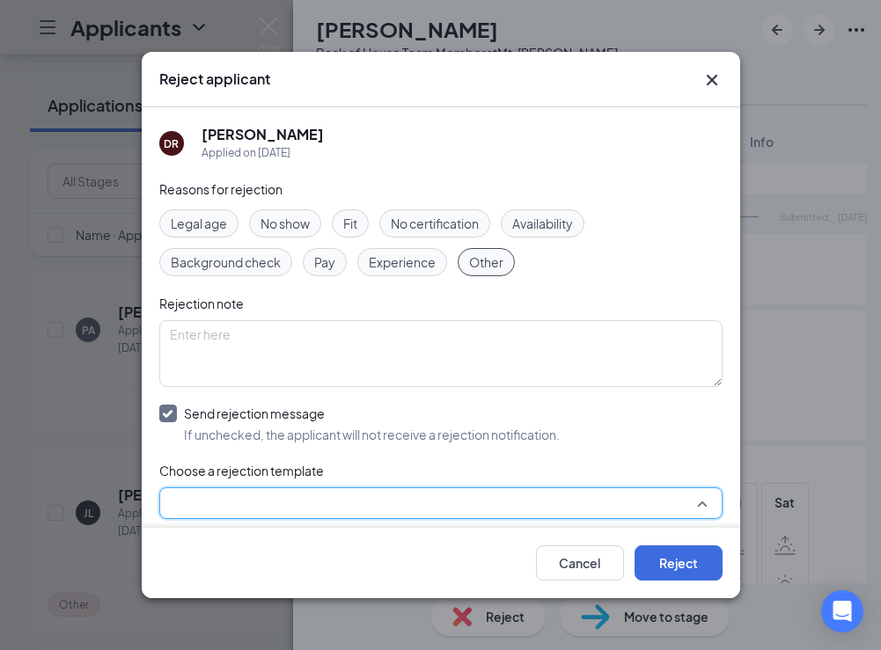
click at [190, 498] on input "search" at bounding box center [435, 503] width 530 height 30
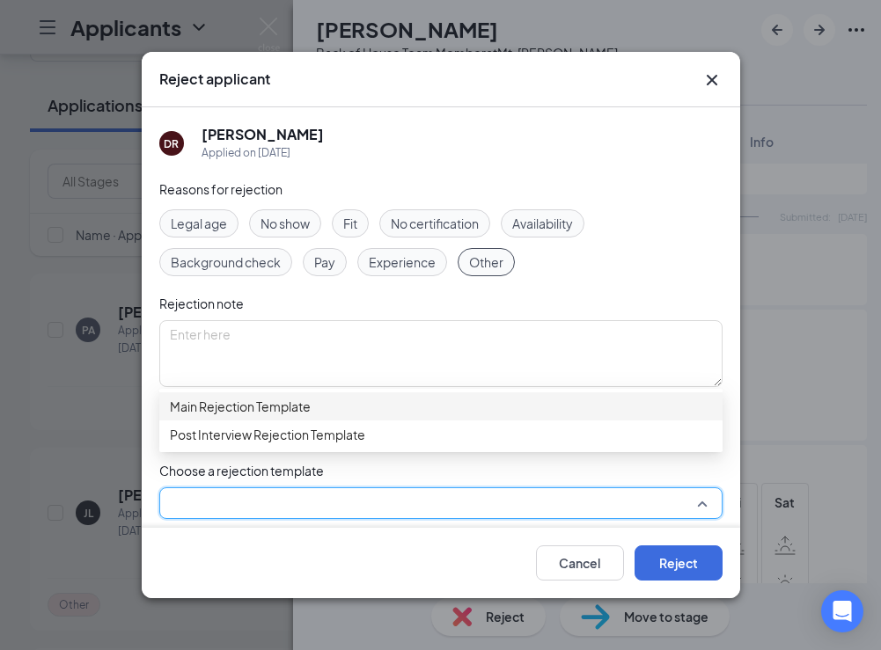
click at [219, 414] on span "Main Rejection Template" at bounding box center [240, 406] width 141 height 19
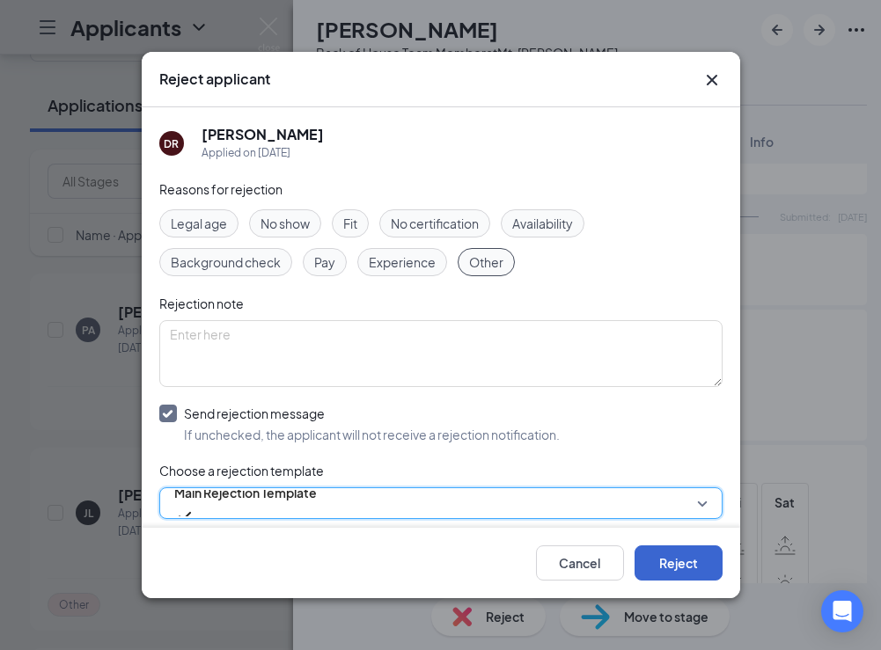
click at [702, 564] on button "Reject" at bounding box center [678, 563] width 88 height 35
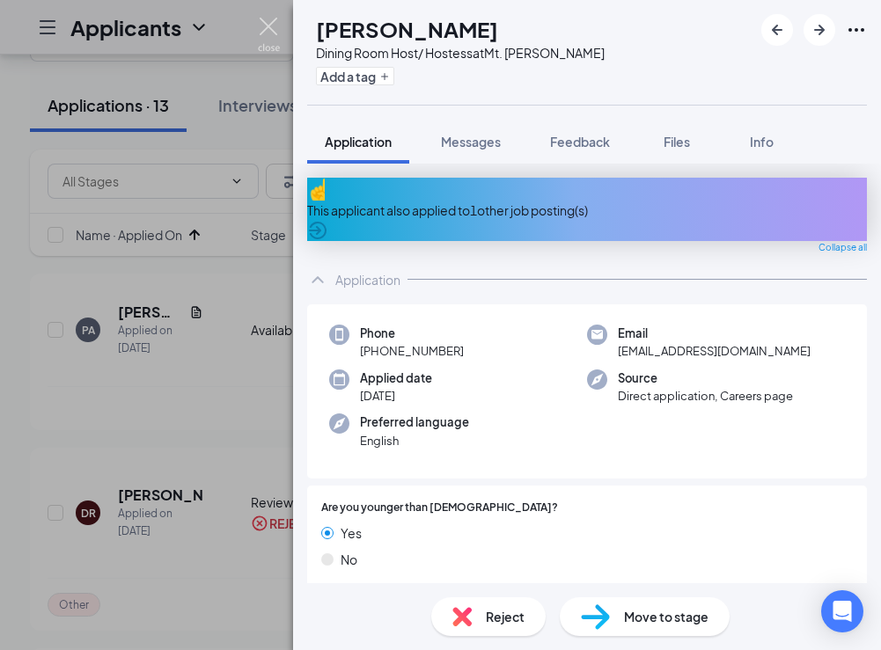
click at [278, 33] on img at bounding box center [269, 35] width 22 height 34
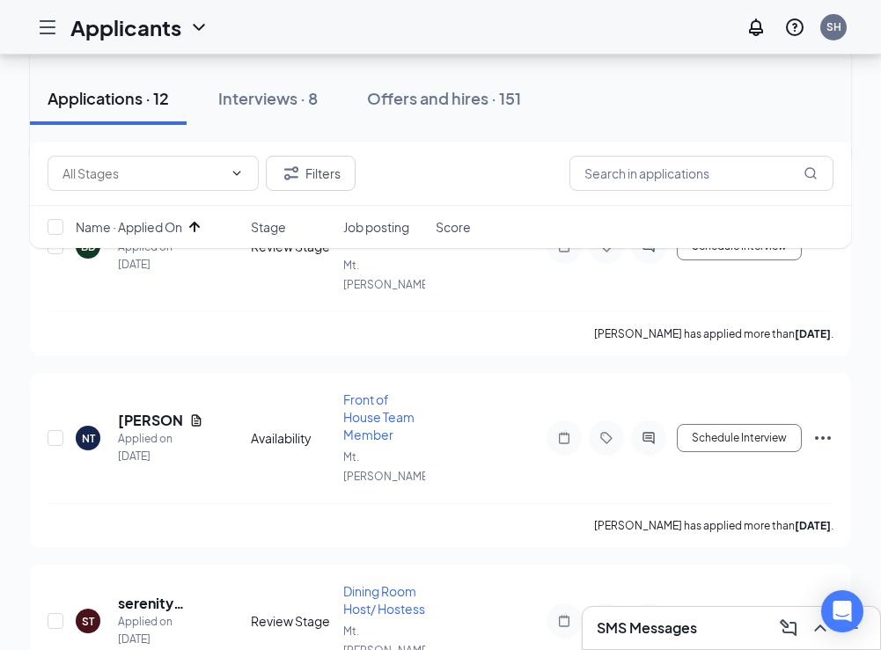
scroll to position [550, 0]
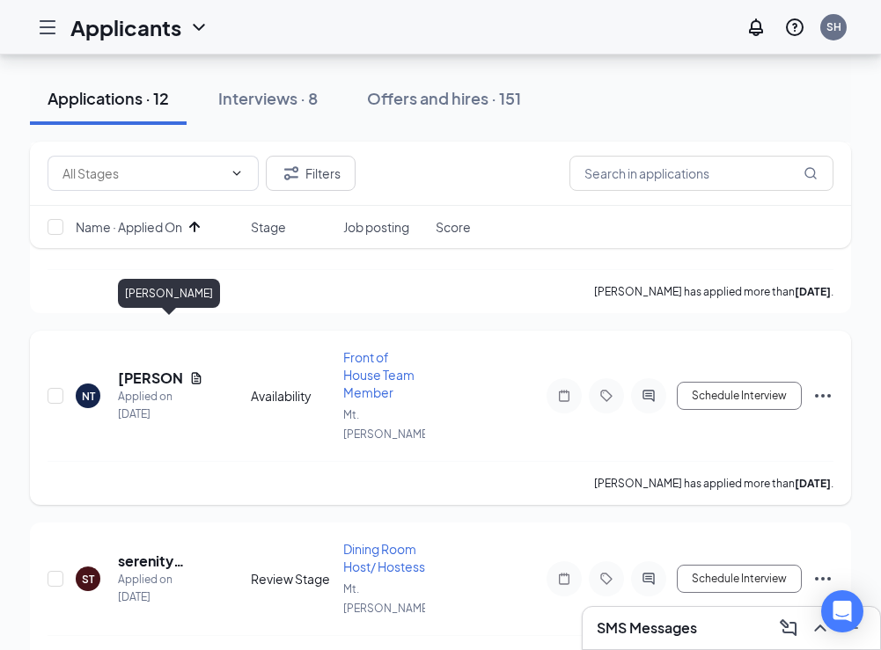
click at [132, 369] on h5 "[PERSON_NAME]" at bounding box center [150, 378] width 64 height 19
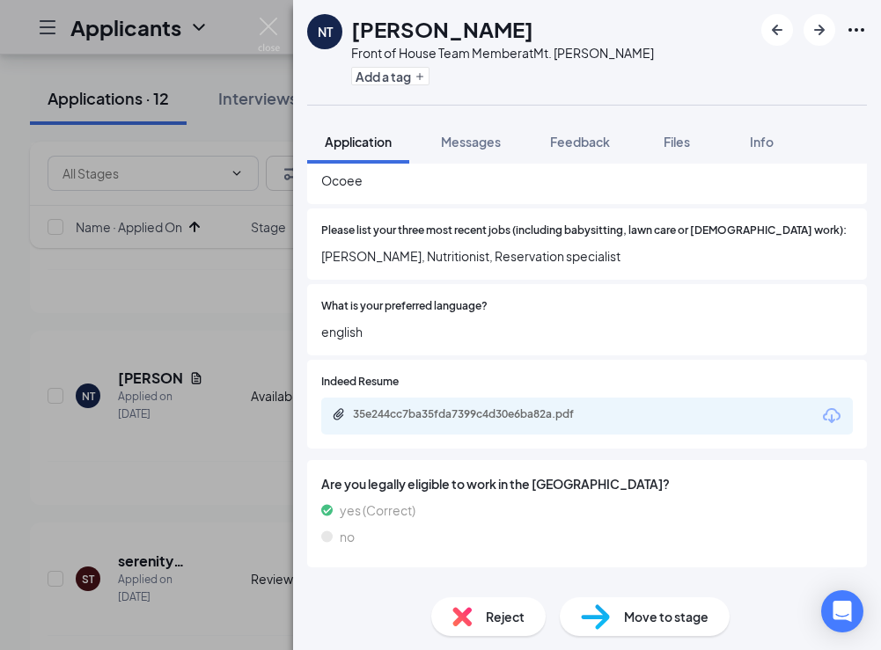
scroll to position [632, 0]
click at [267, 27] on img at bounding box center [269, 35] width 22 height 34
